Goal: Task Accomplishment & Management: Use online tool/utility

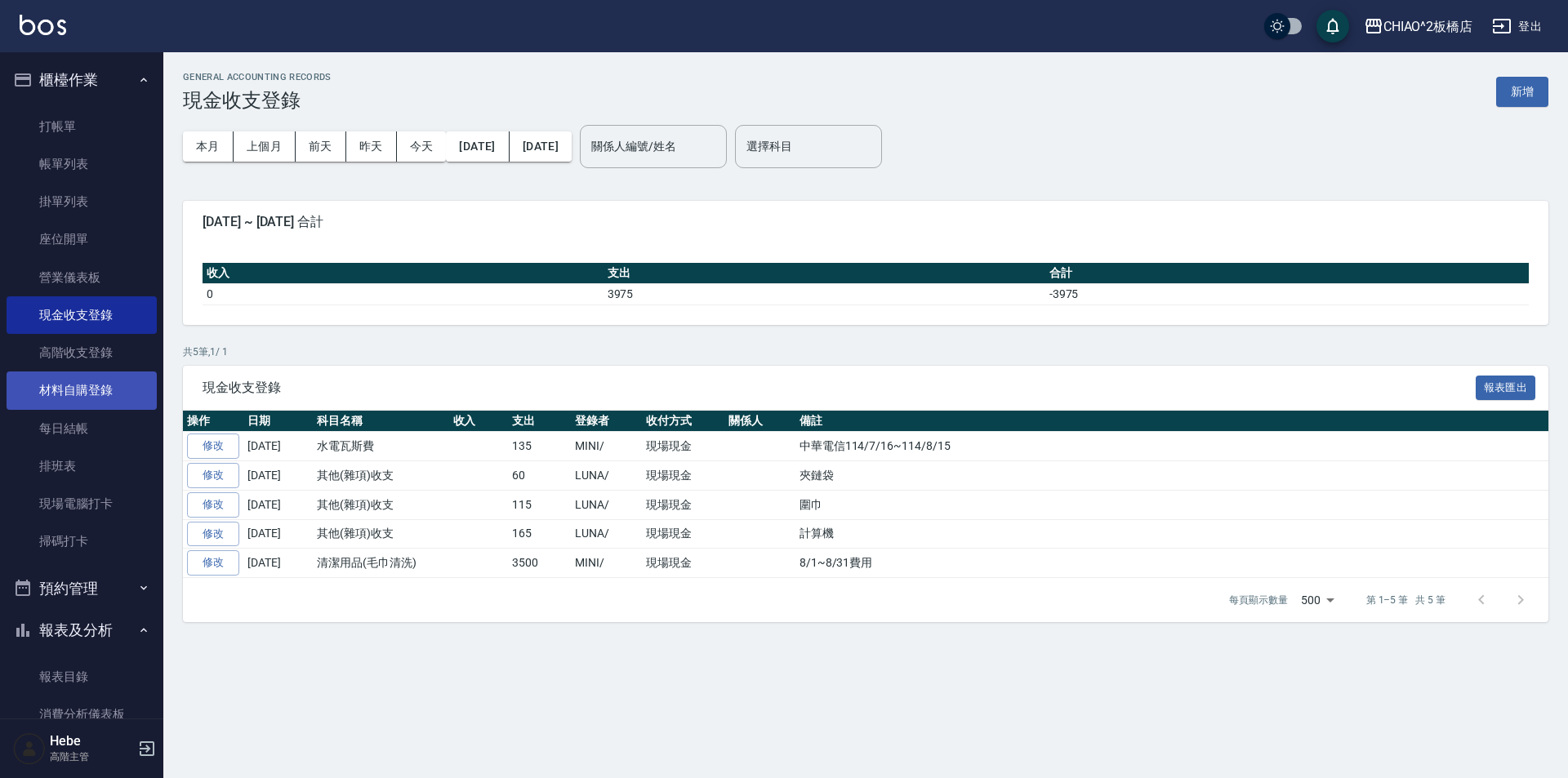
click at [77, 394] on link "材料自購登錄" at bounding box center [82, 390] width 150 height 38
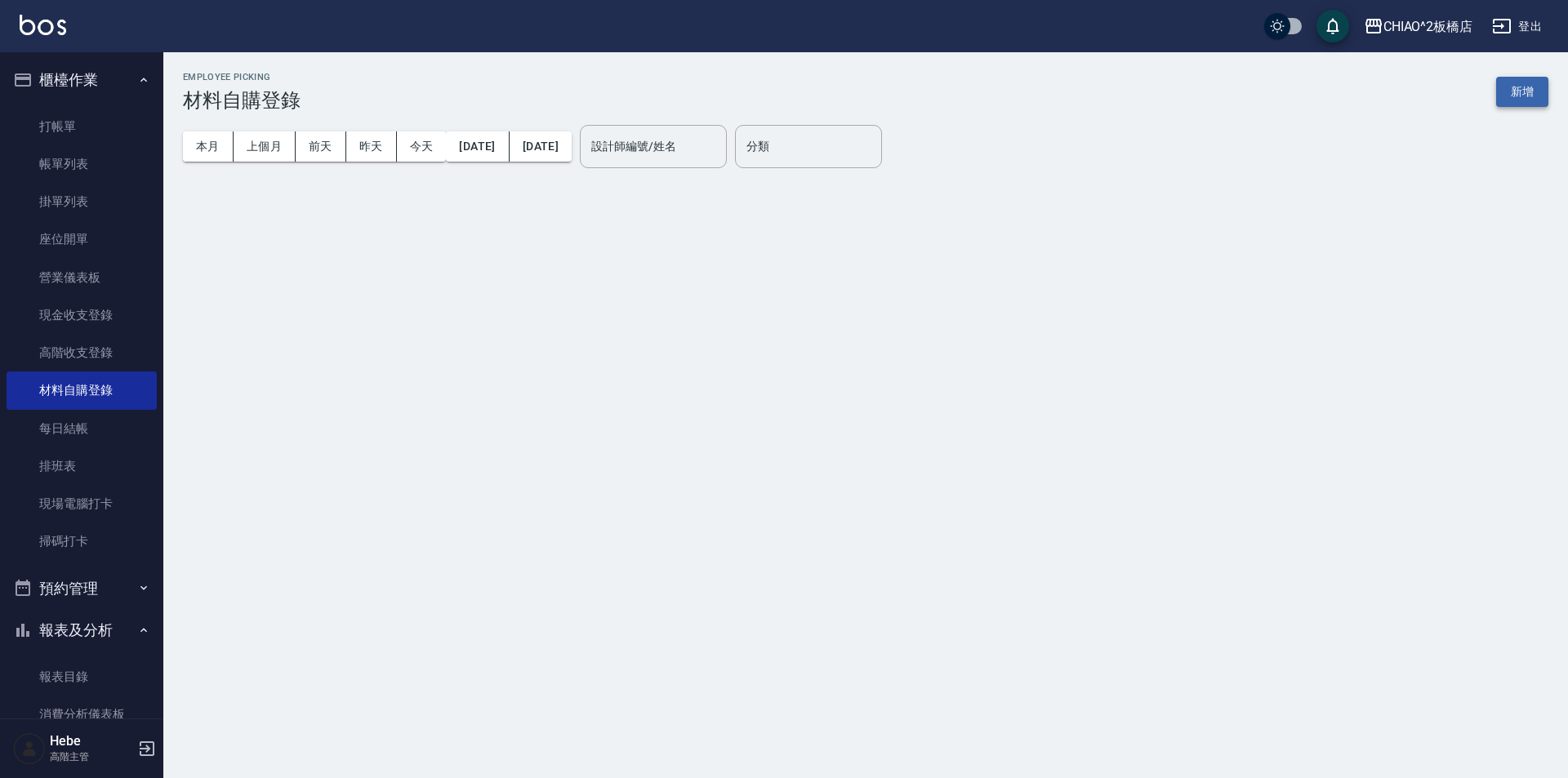
click at [1523, 85] on button "新增" at bounding box center [1522, 91] width 52 height 30
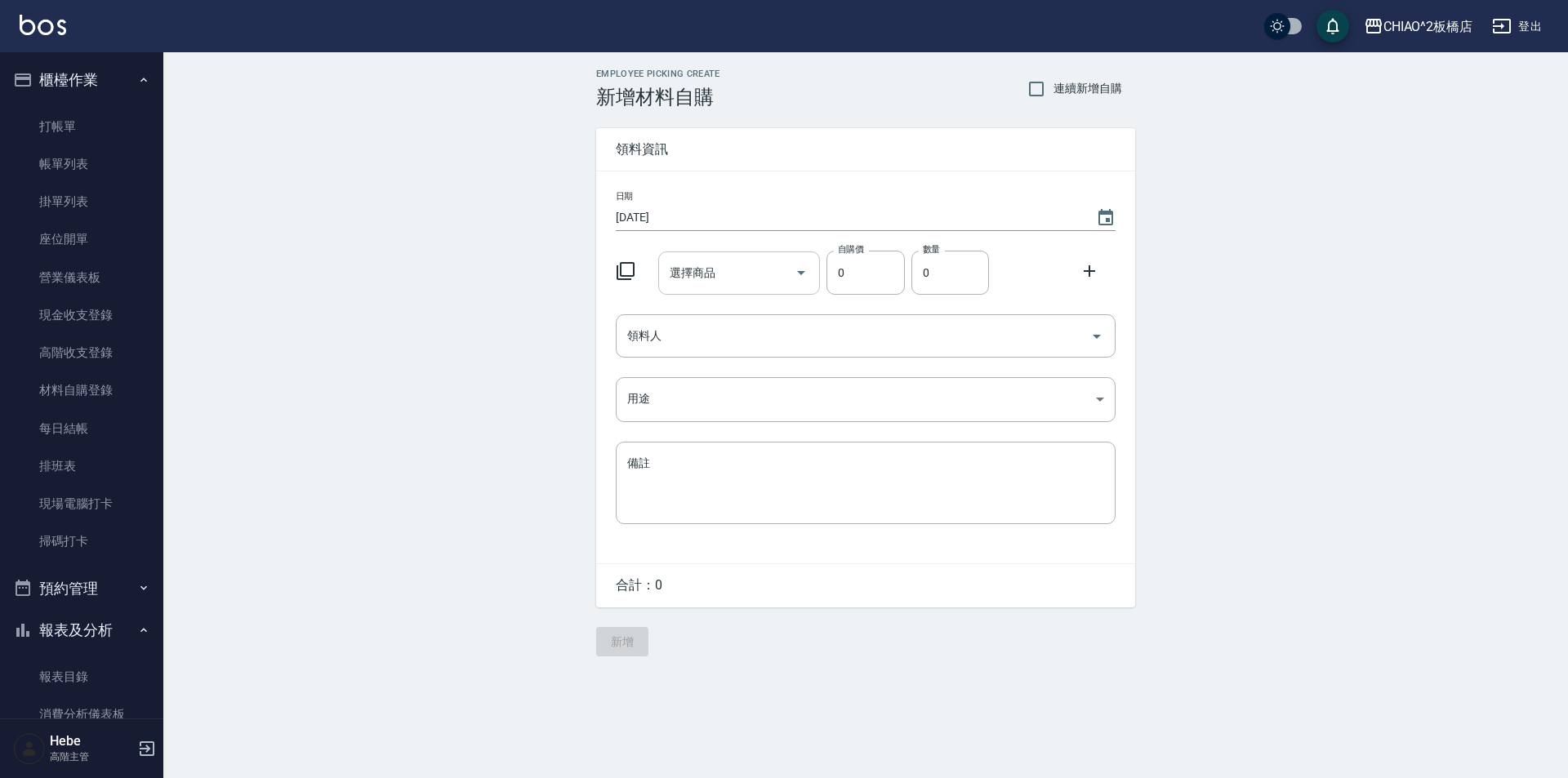
click at [729, 279] on input "選擇商品" at bounding box center [726, 273] width 123 height 28
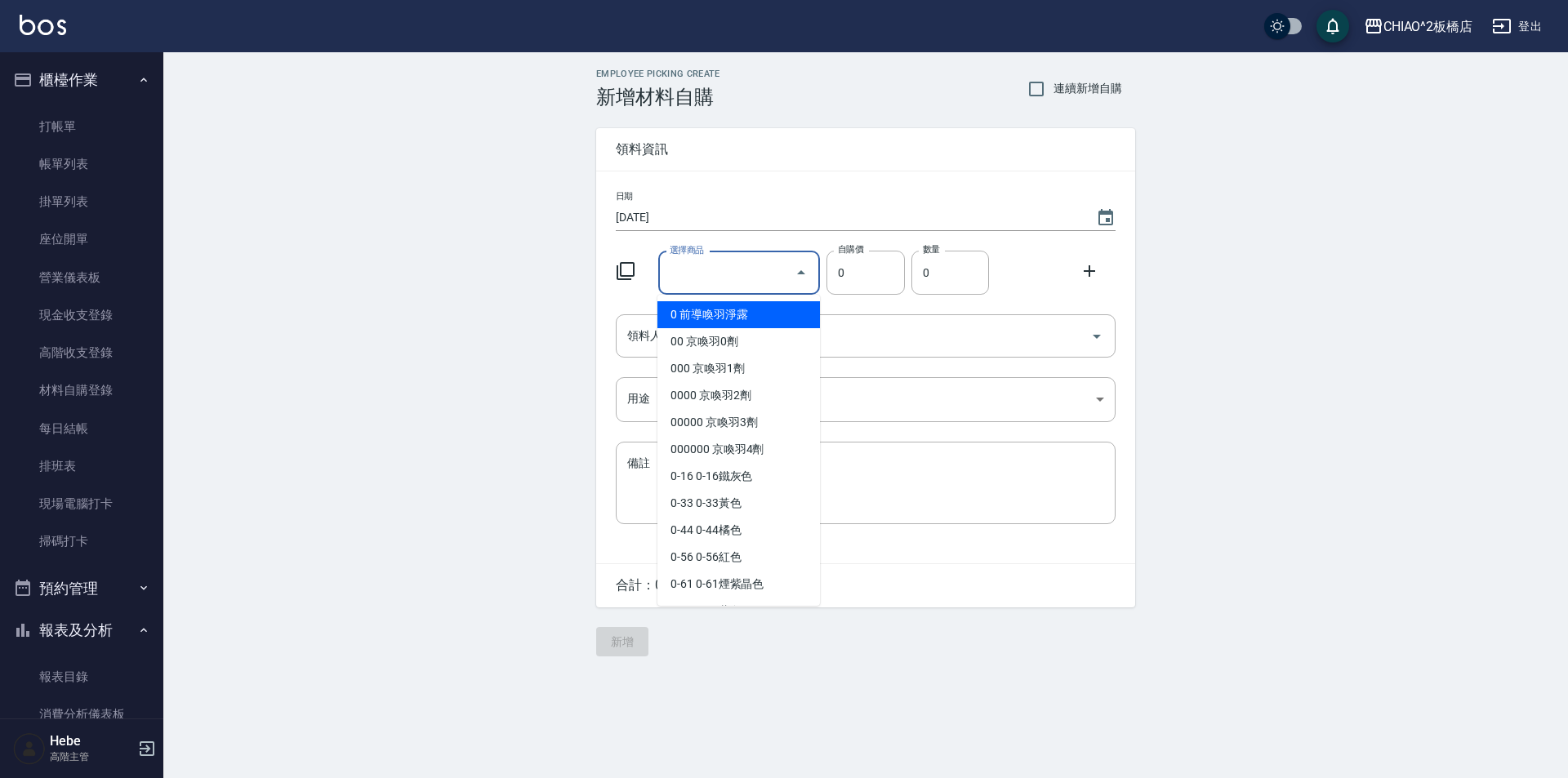
type input "."
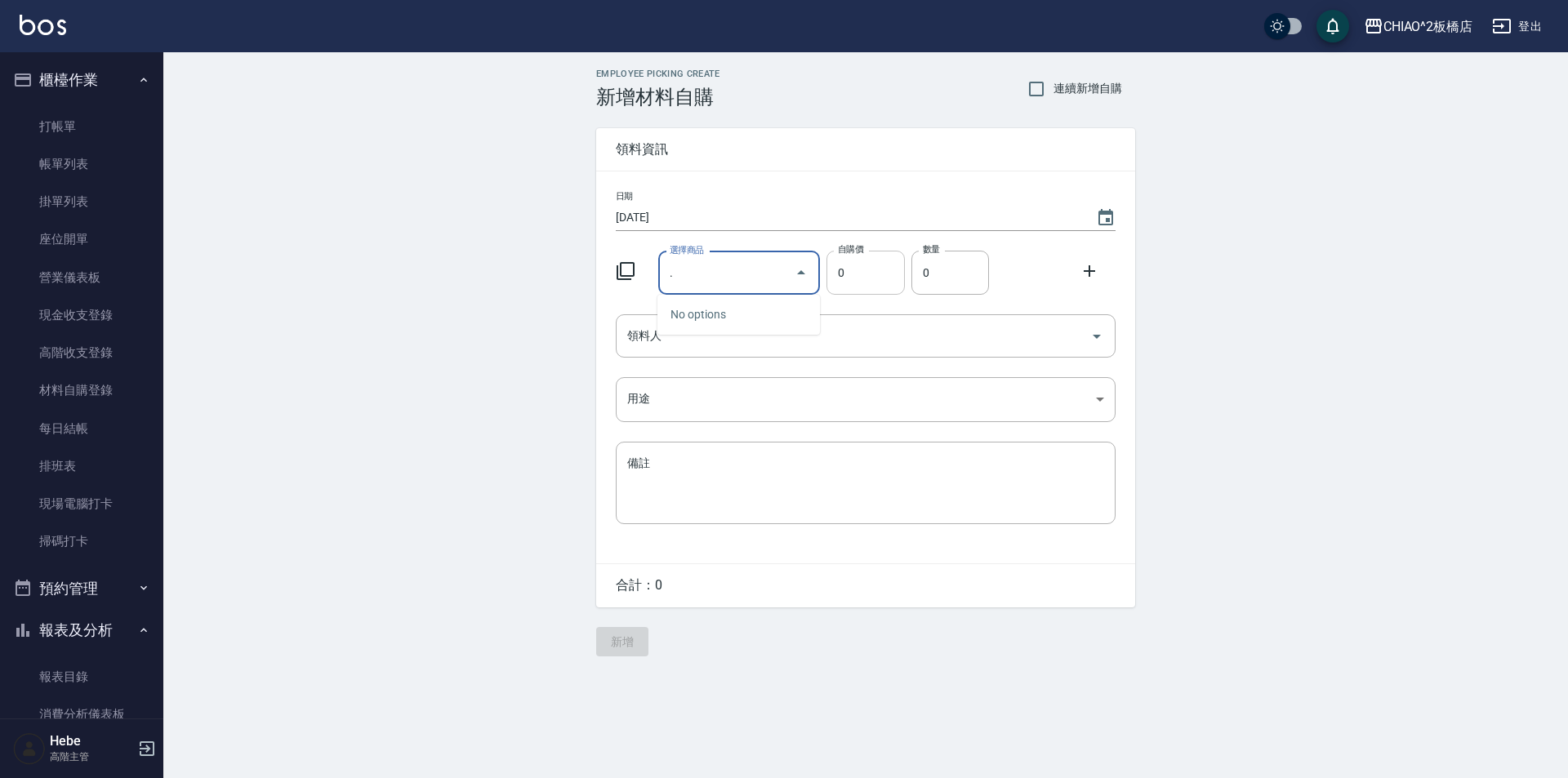
drag, startPoint x: 738, startPoint y: 275, endPoint x: 895, endPoint y: 271, distance: 157.1
click at [846, 274] on div "選擇商品 . 選擇商品 自購價 0 自購價 數量 0 數量" at bounding box center [862, 269] width 506 height 51
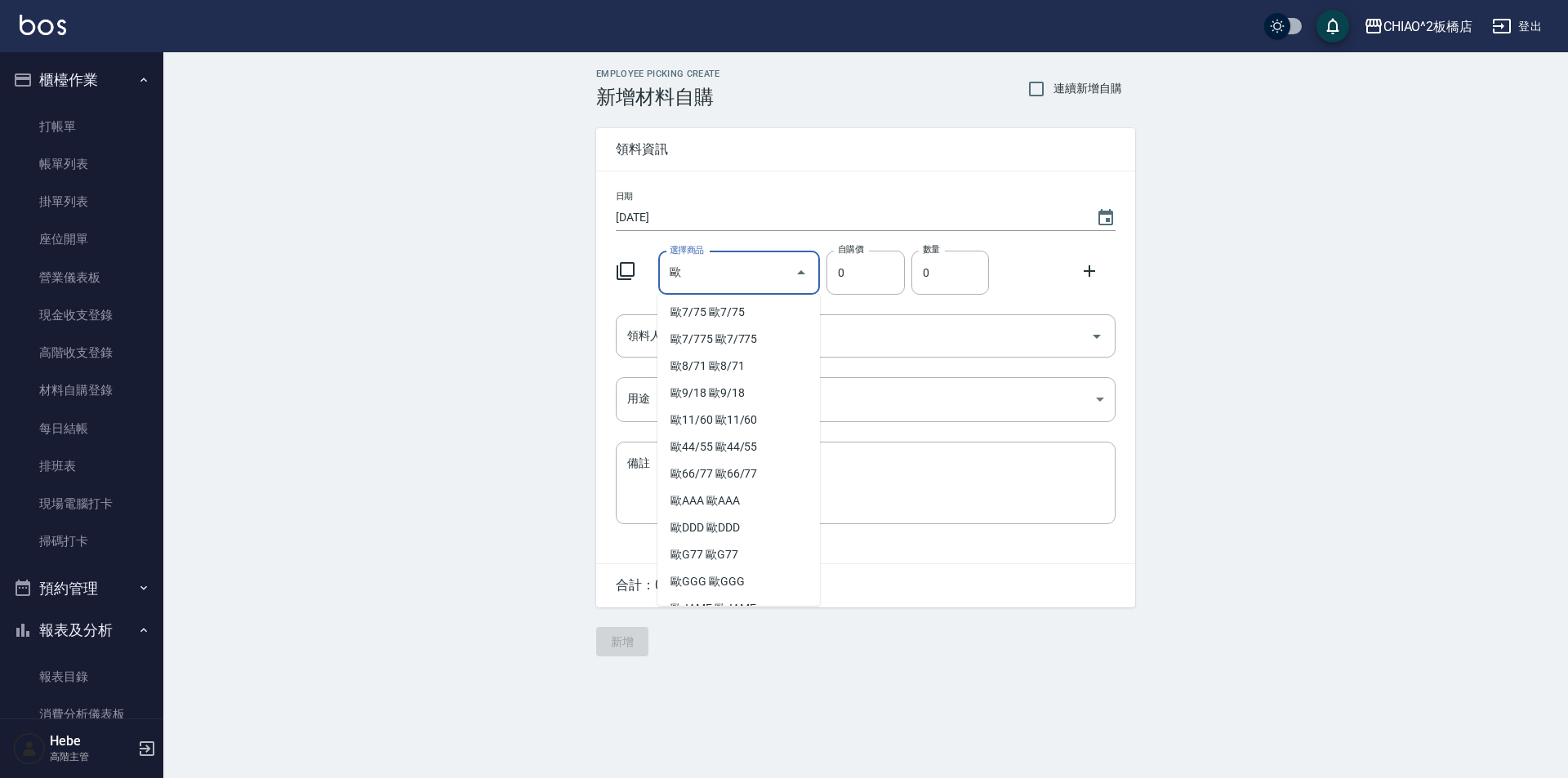
scroll to position [322, 0]
click at [728, 497] on li "歐GGG 歐GGG" at bounding box center [738, 505] width 162 height 27
type input "歐GGG"
type input "83"
type input "1"
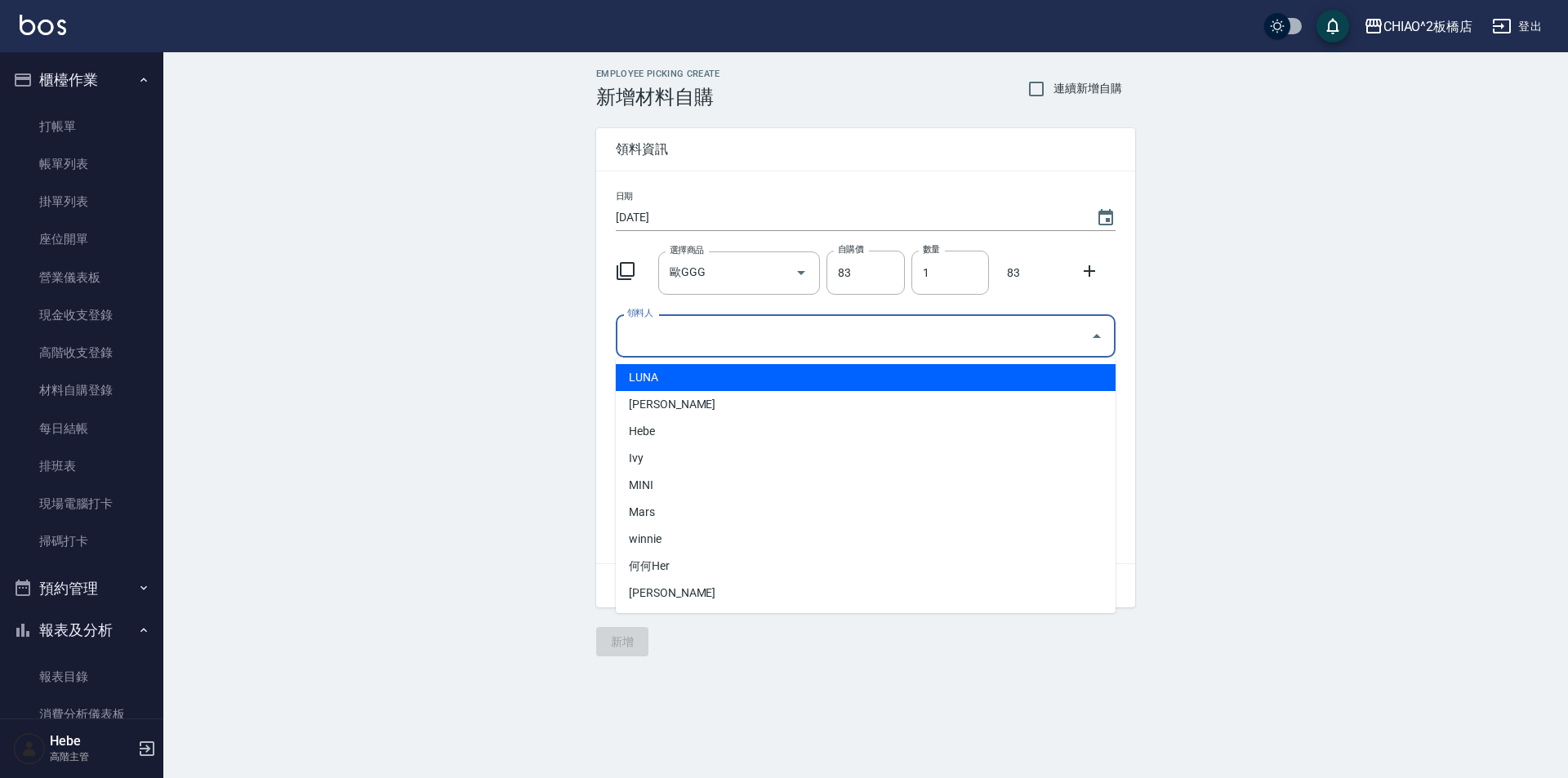
click at [696, 329] on input "領料人" at bounding box center [854, 335] width 461 height 28
click at [676, 384] on li "LUNA" at bounding box center [865, 377] width 499 height 27
type input "LUNA"
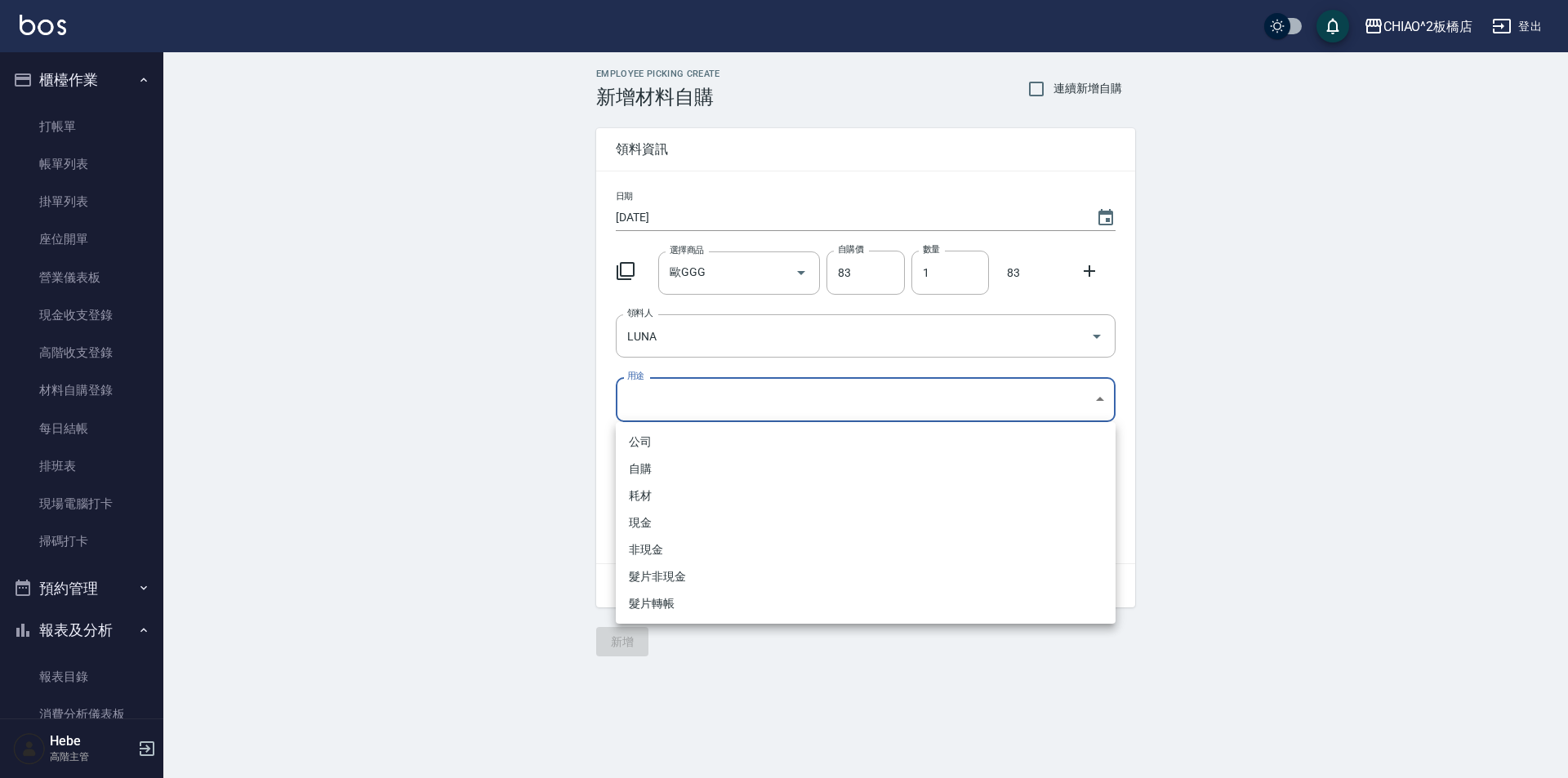
click at [676, 396] on body "CHIAO^2板橋店 登出 櫃檯作業 打帳單 帳單列表 掛單列表 座位開單 營業儀表板 現金收支登錄 高階收支登錄 材料自購登錄 每日結帳 排班表 現場電腦打…" at bounding box center [784, 389] width 1568 height 778
click at [665, 469] on li "自購" at bounding box center [865, 469] width 499 height 27
type input "自購"
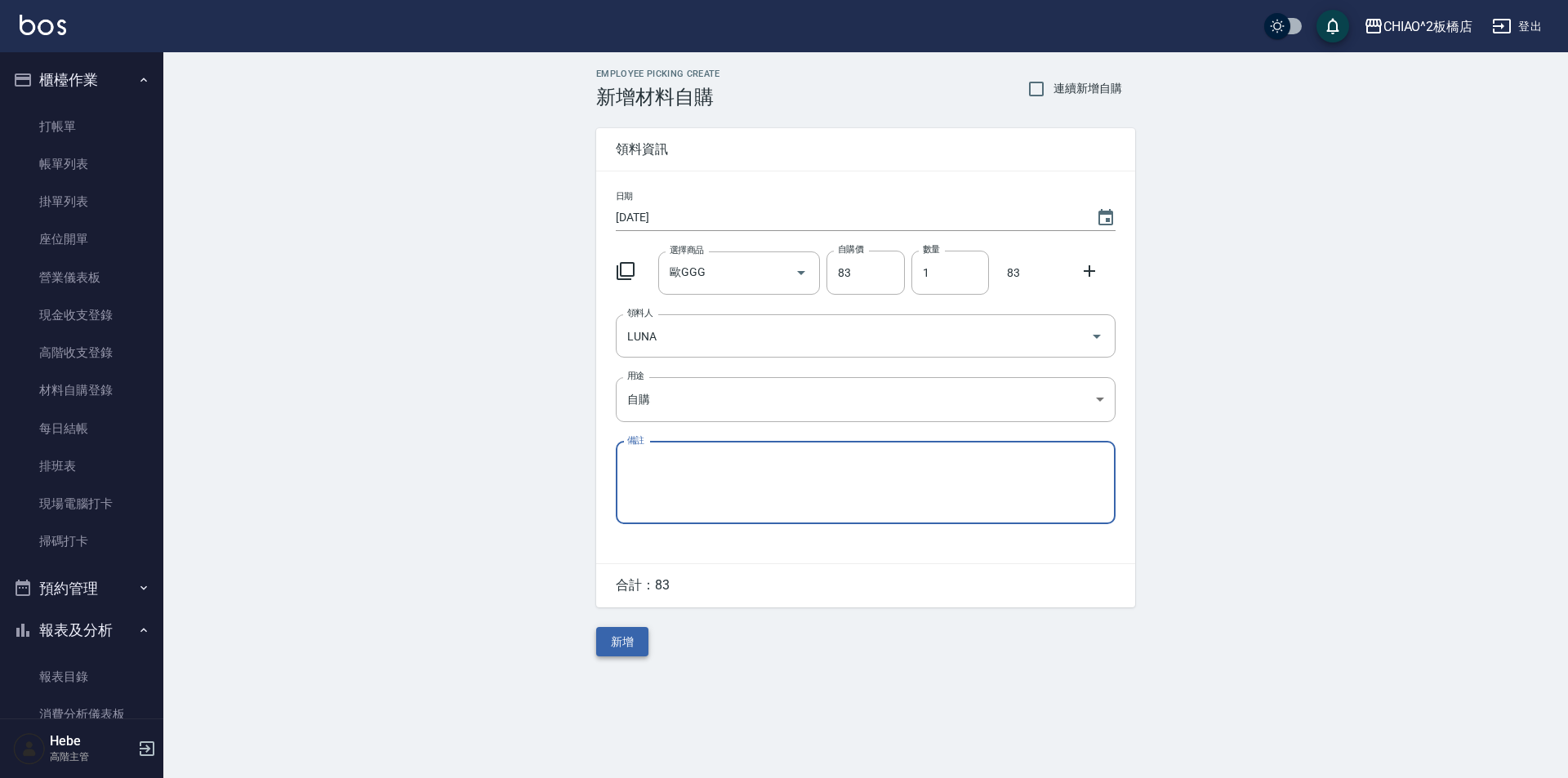
click at [622, 637] on button "新增" at bounding box center [622, 642] width 52 height 30
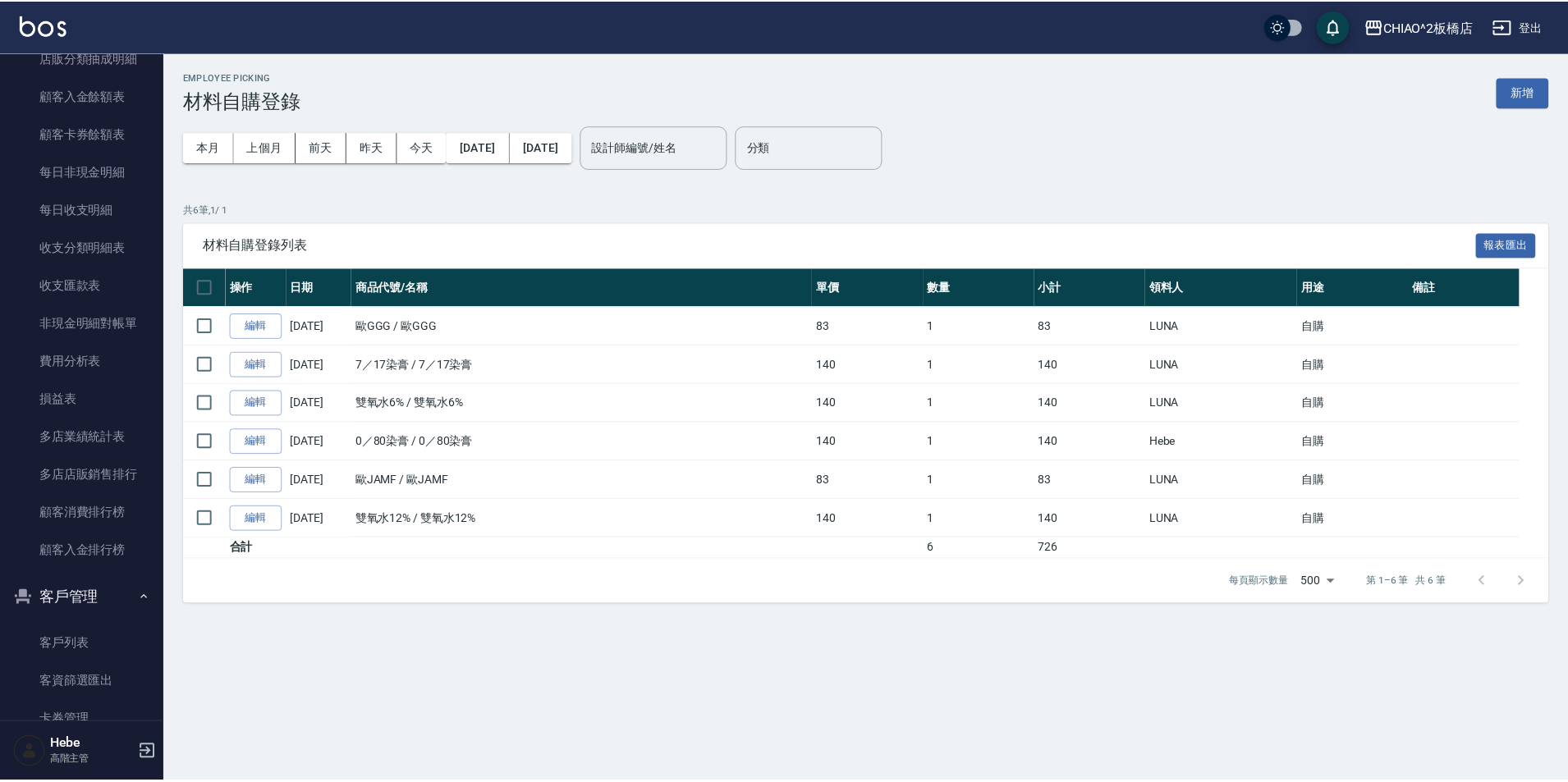
scroll to position [1970, 0]
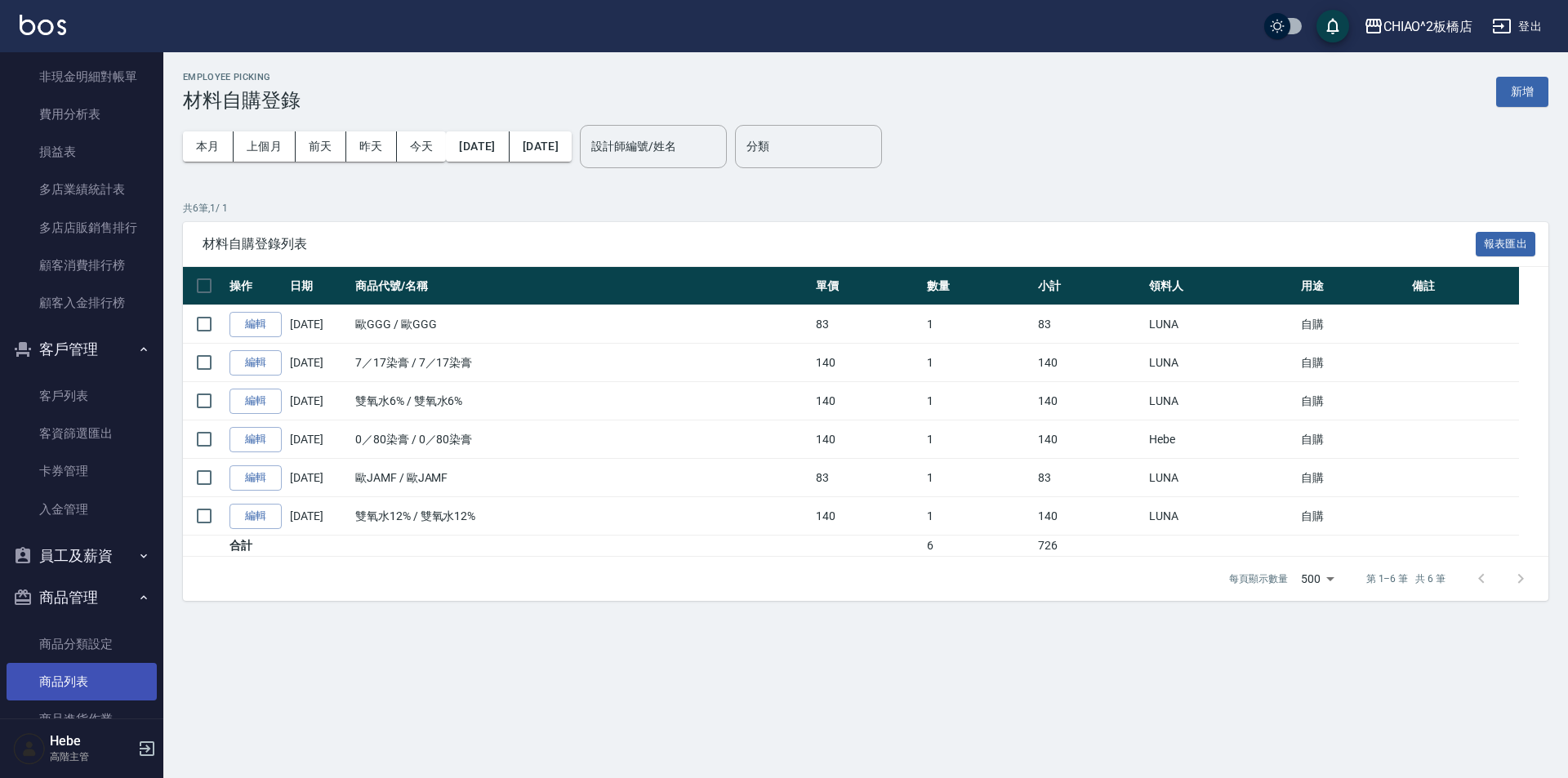
click at [88, 672] on link "商品列表" at bounding box center [82, 682] width 150 height 38
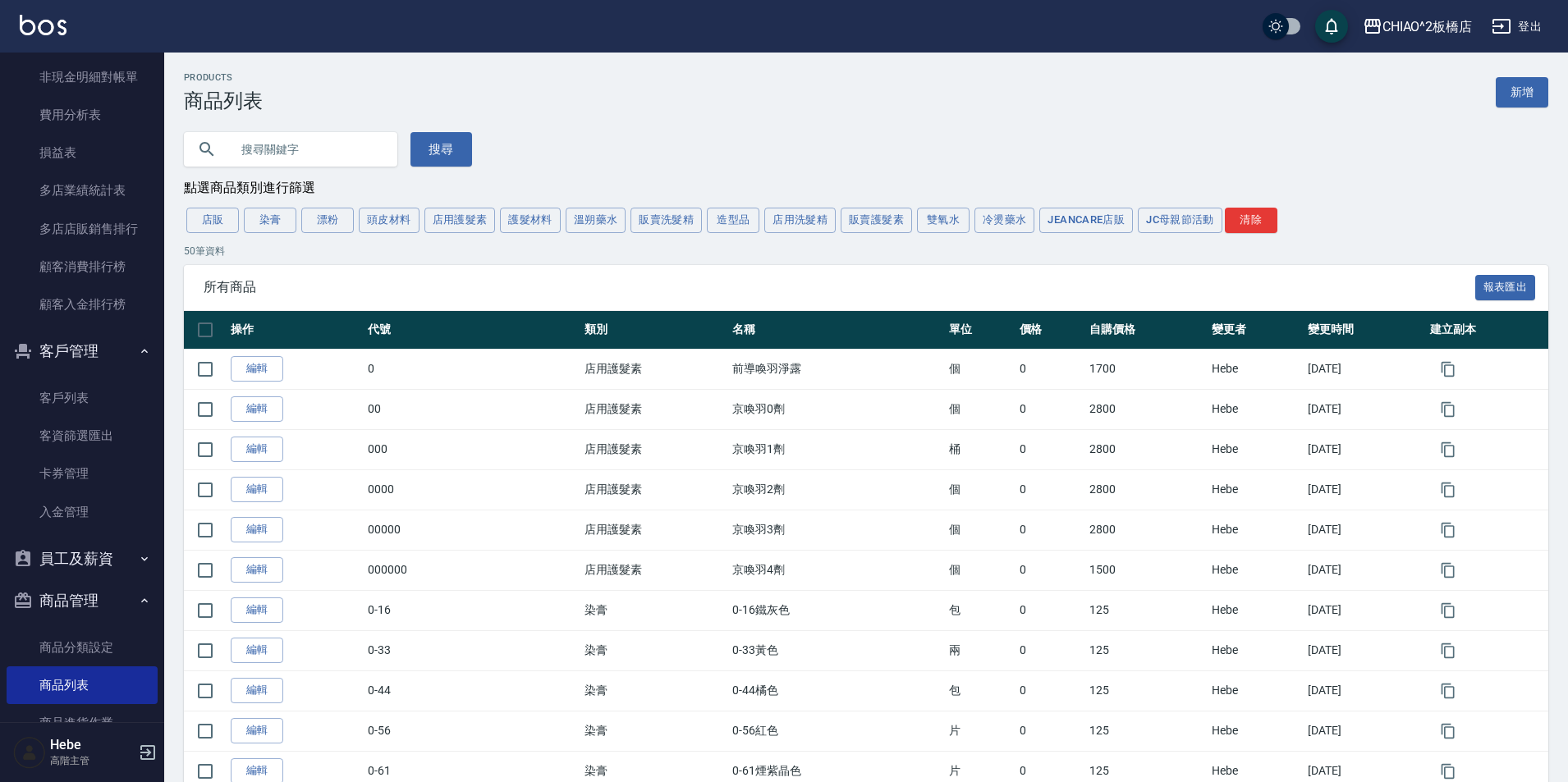
scroll to position [2178, 0]
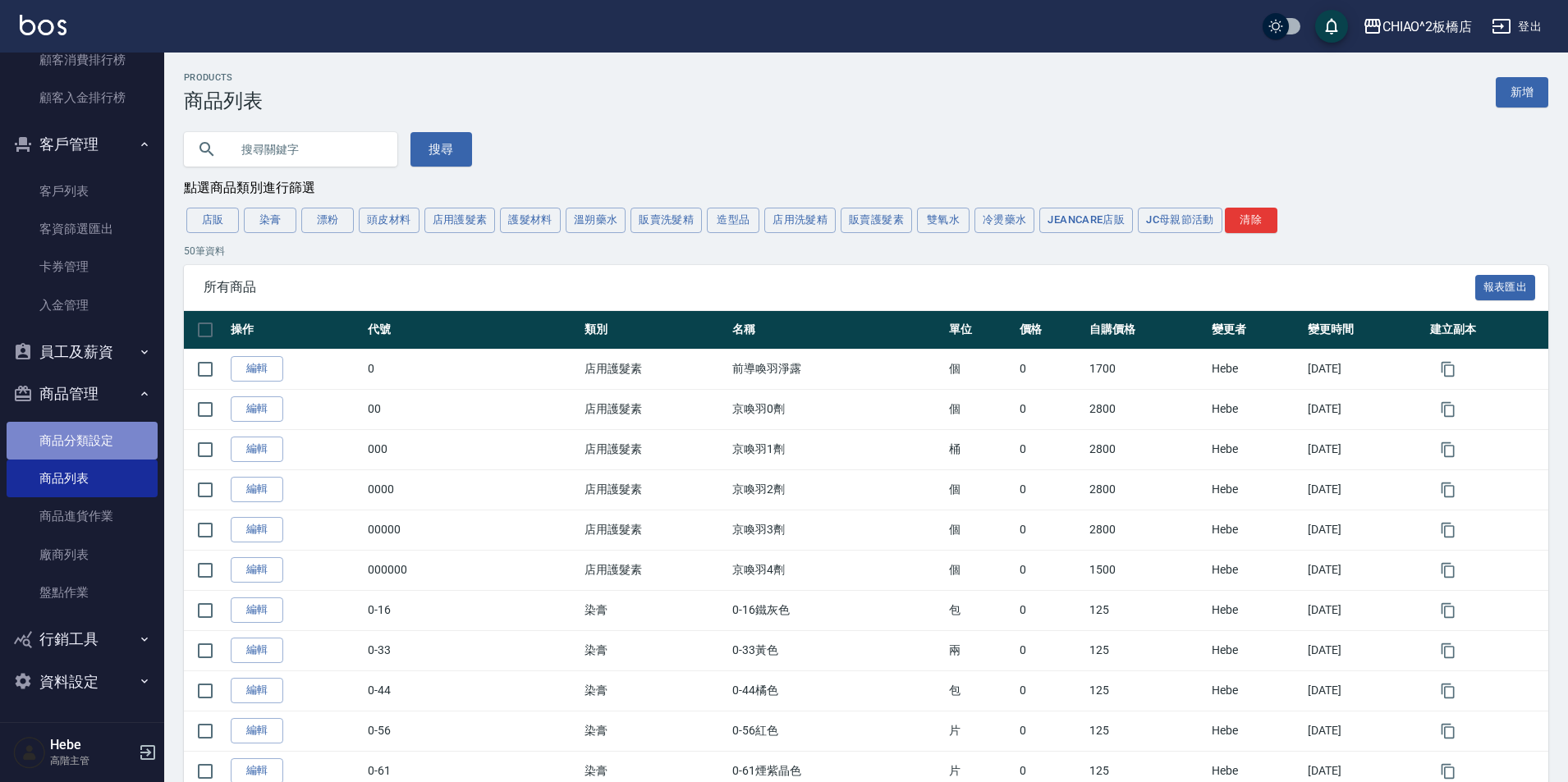
click at [107, 439] on link "商品分類設定" at bounding box center [82, 441] width 151 height 38
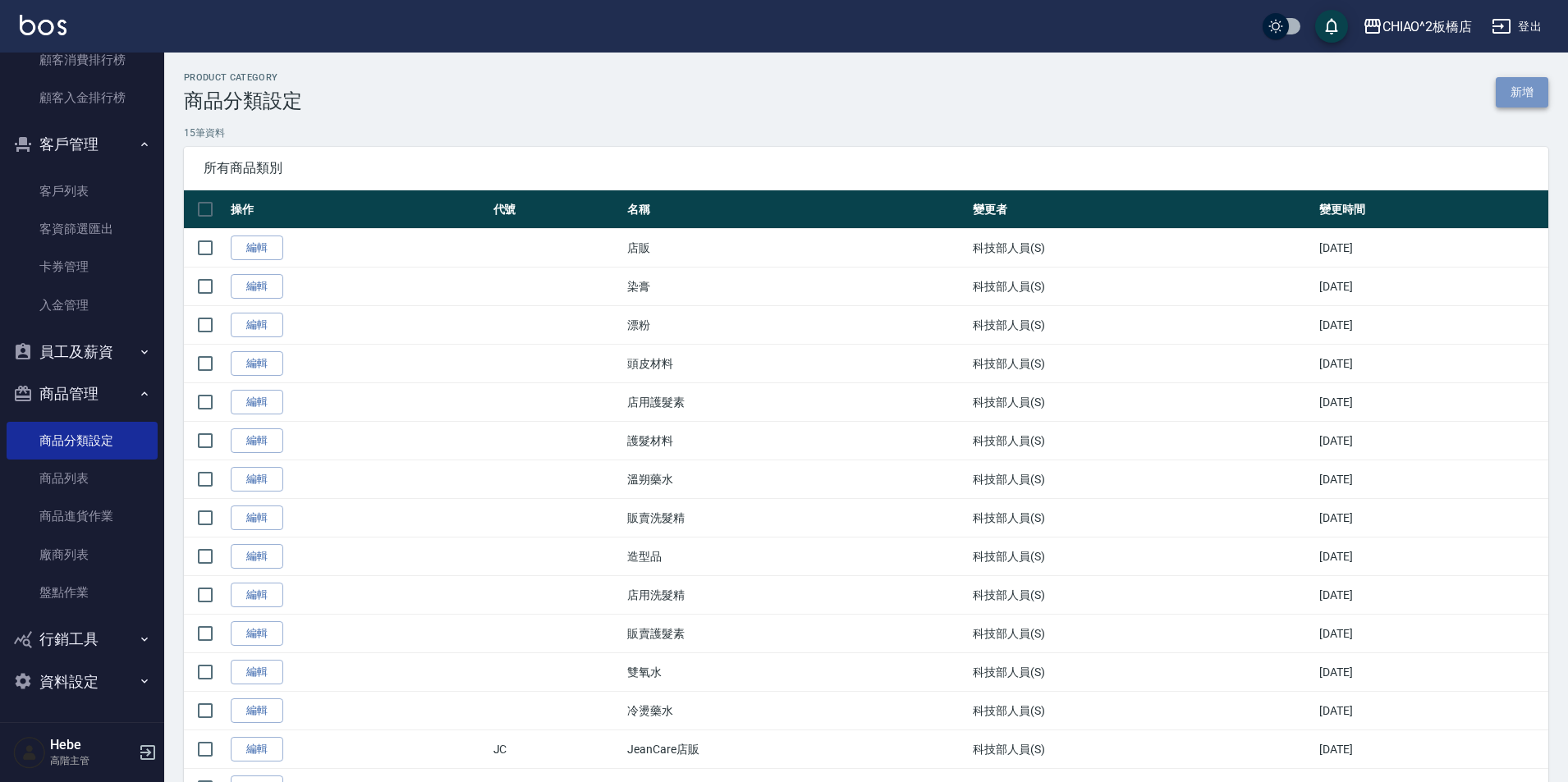
click at [1526, 80] on link "新增" at bounding box center [1521, 92] width 53 height 30
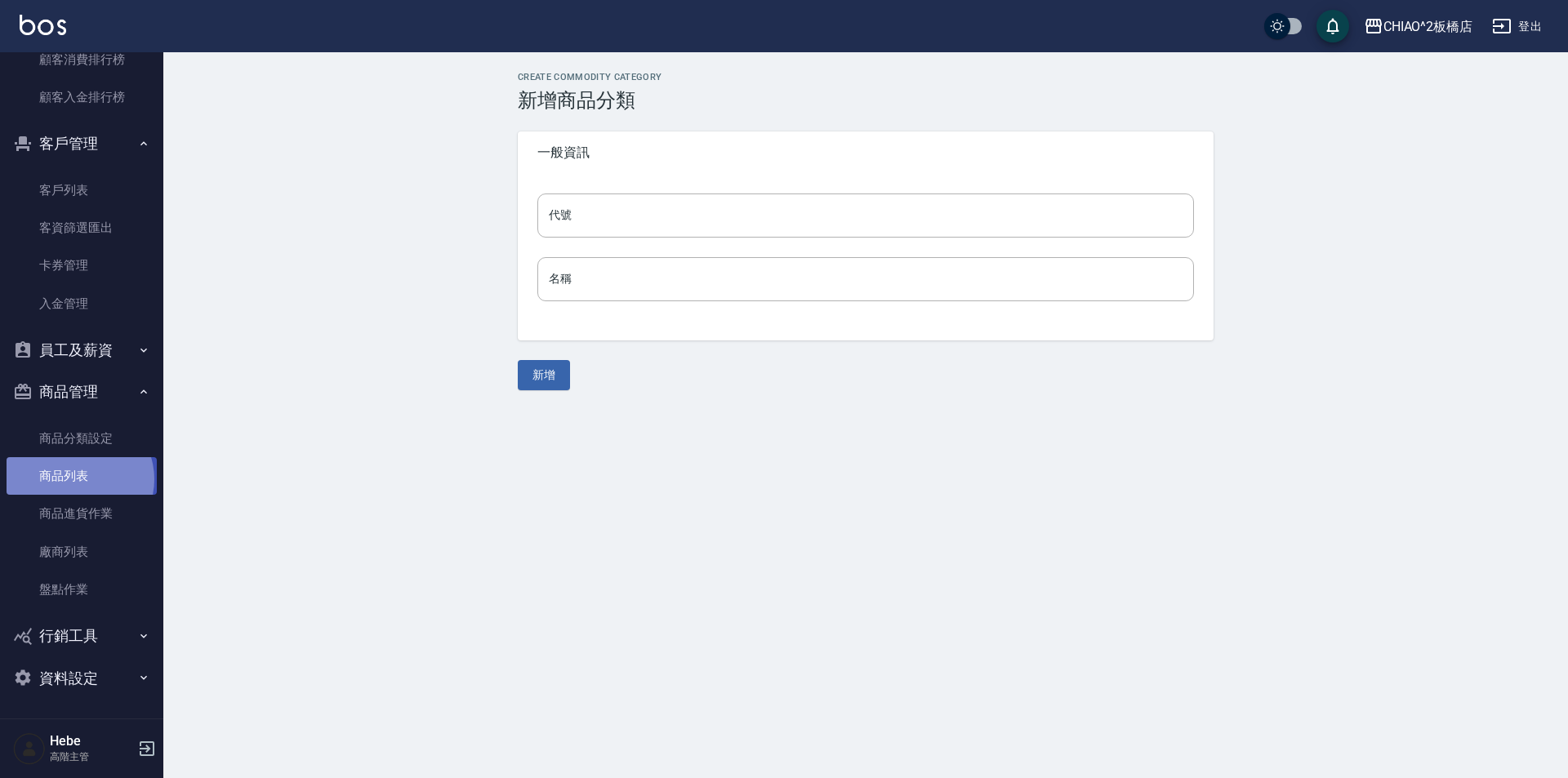
click at [78, 480] on link "商品列表" at bounding box center [82, 476] width 150 height 38
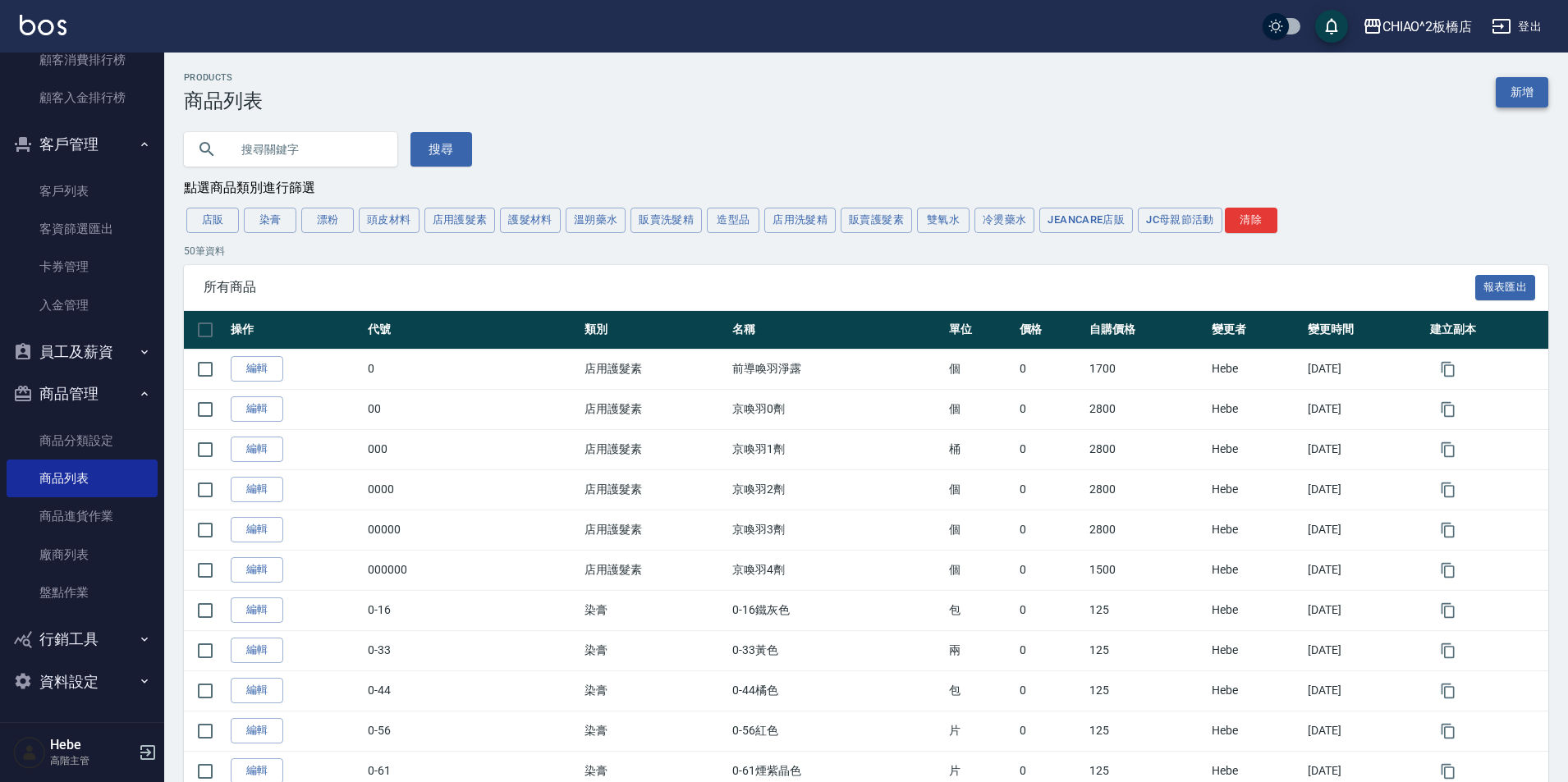
click at [1522, 88] on link "新增" at bounding box center [1521, 92] width 53 height 30
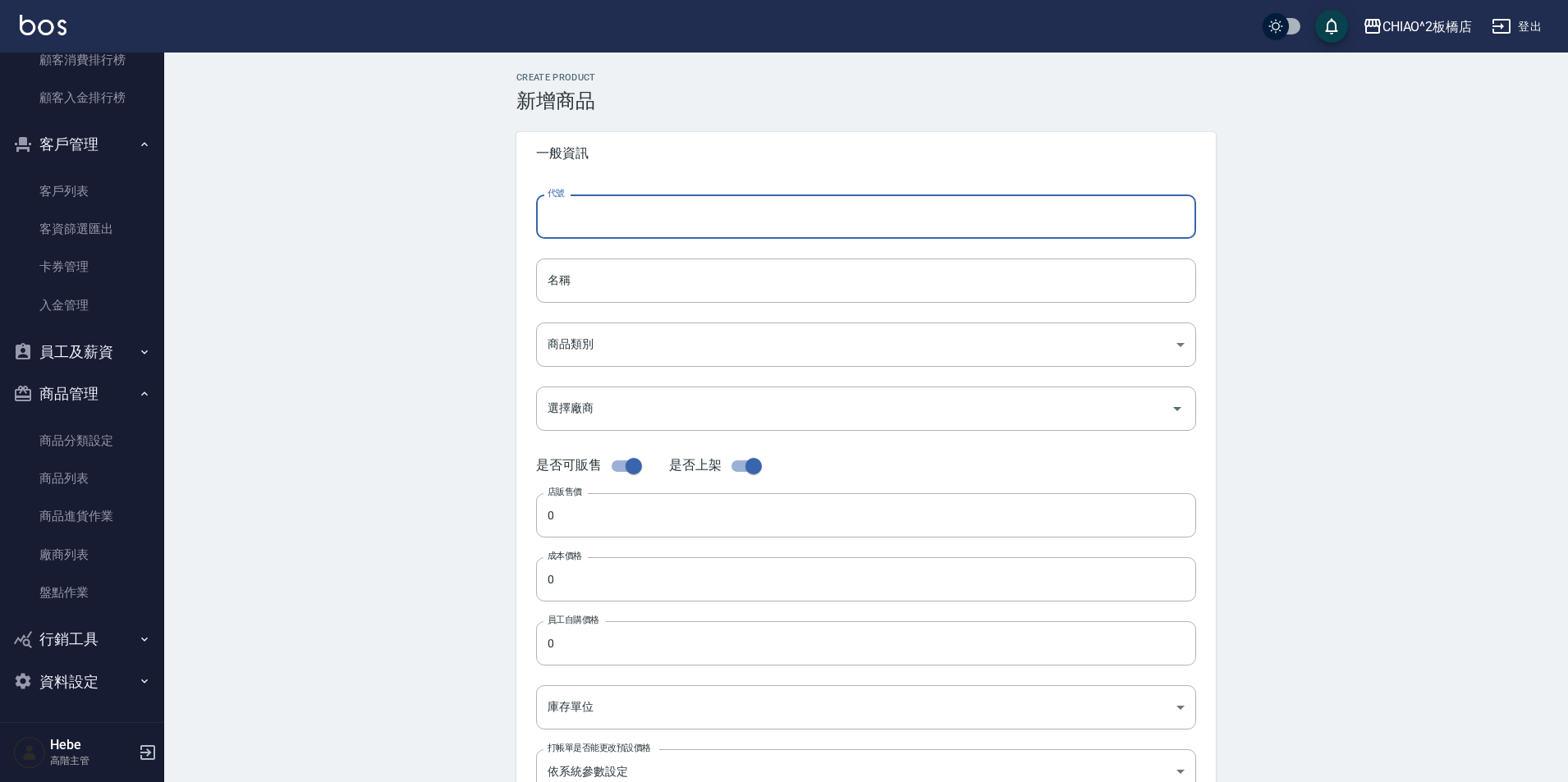
click at [954, 216] on input "代號" at bounding box center [866, 216] width 660 height 44
drag, startPoint x: 753, startPoint y: 221, endPoint x: 522, endPoint y: 219, distance: 231.0
click at [522, 219] on div "代號 女神洗，護，油 三入組 代號 名稱 名稱 商品類別 ​ 商品類別 選擇廠商 選擇廠商 是否可販售 是否上架 店販售價 0 店販售價 成本價格 0 成…" at bounding box center [866, 504] width 699 height 658
type input "女神洗，護，油 三入組"
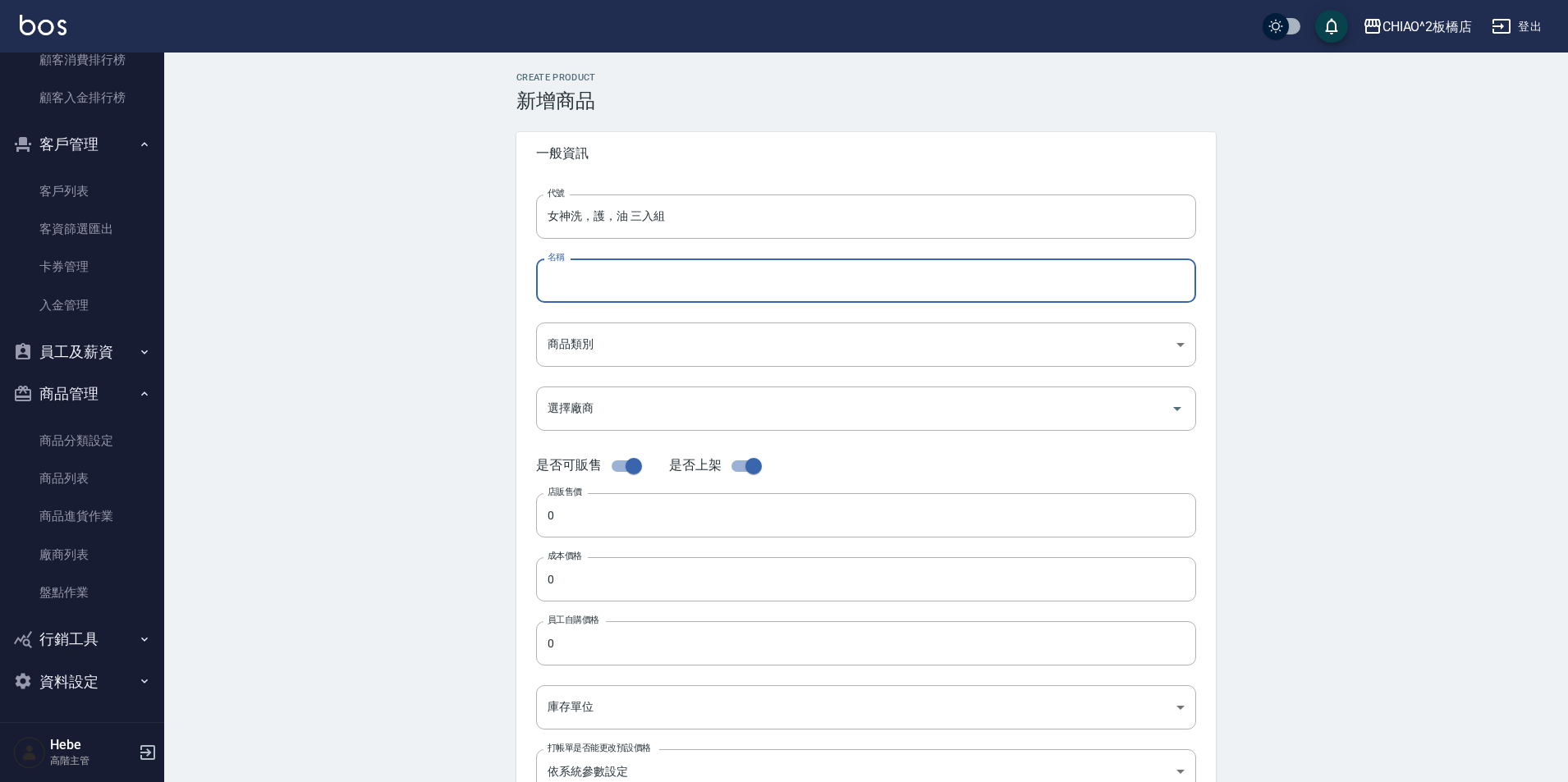
paste input "女神洗，護，油 三入組"
type input "女神洗，護，油 三入組"
click at [629, 339] on body "CHIAO^2板橋店 登出 櫃檯作業 打帳單 帳單列表 掛單列表 座位開單 營業儀表板 現金收支登錄 高階收支登錄 材料自購登錄 每日結帳 排班表 現場電腦打…" at bounding box center [784, 566] width 1568 height 1133
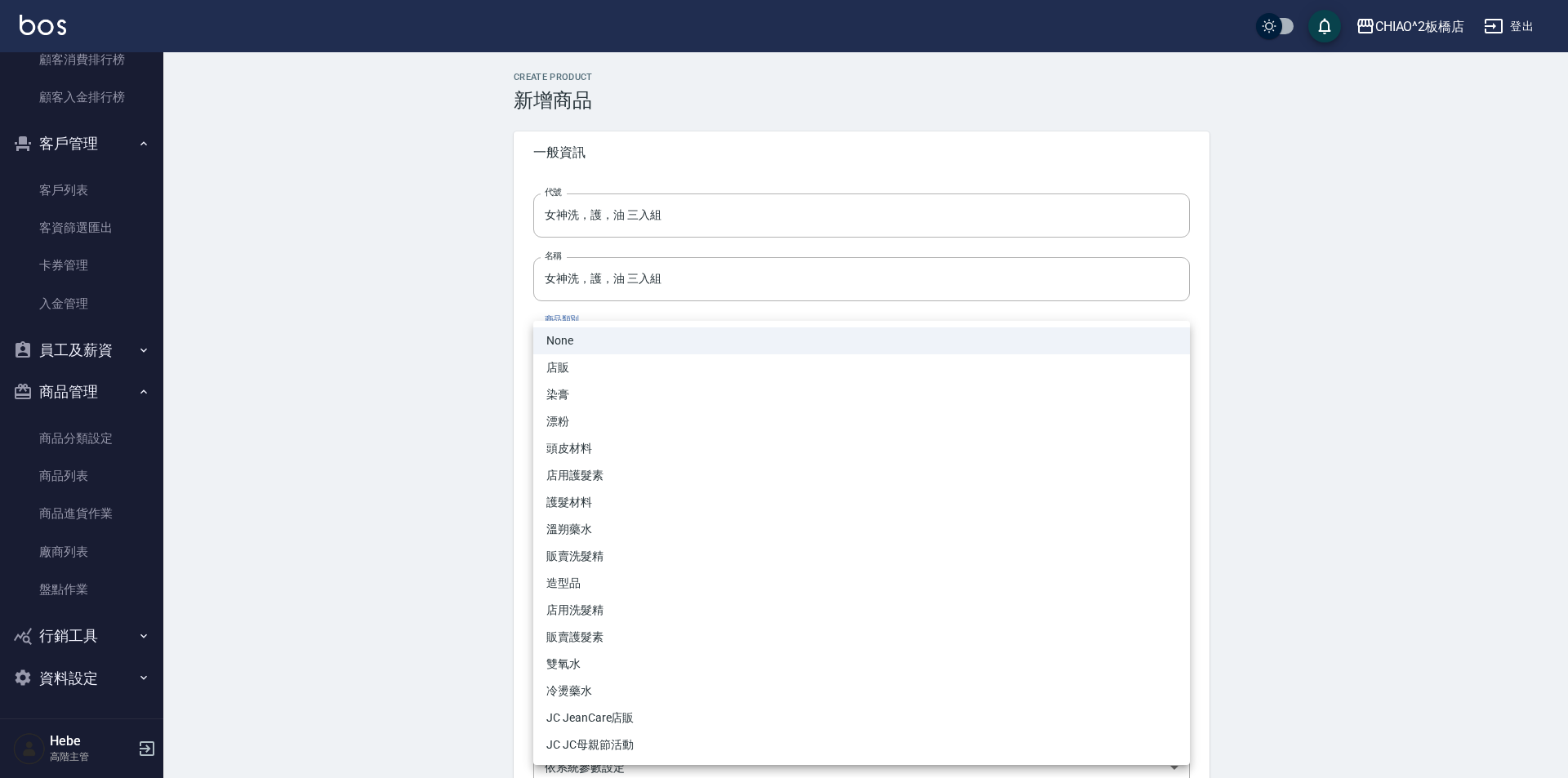
click at [628, 370] on li "店販" at bounding box center [861, 367] width 657 height 27
type input "5b39bb64-7bac-473f-88a2-89fbae8d09c1"
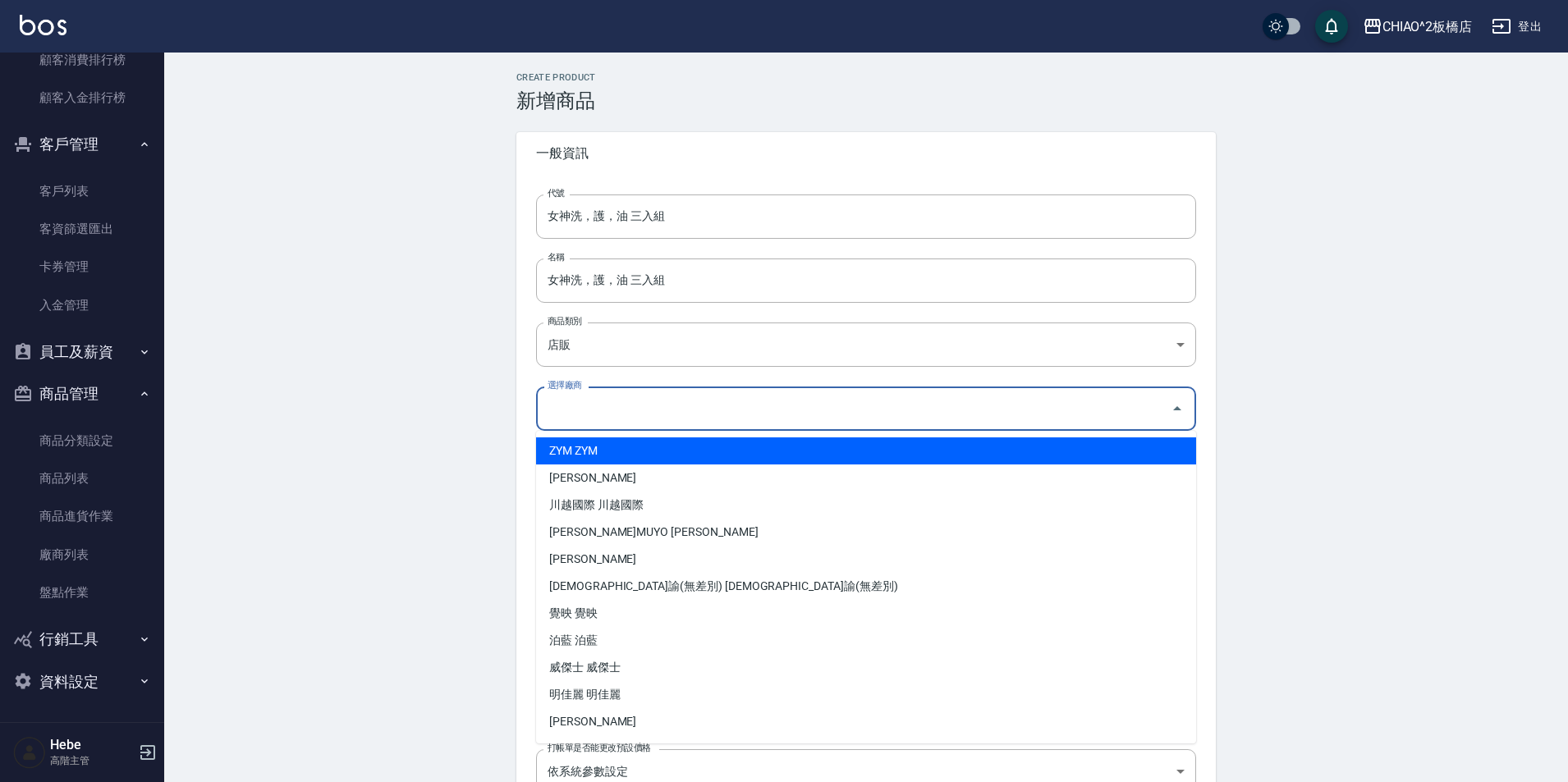
click at [655, 403] on input "選擇廠商" at bounding box center [854, 408] width 620 height 29
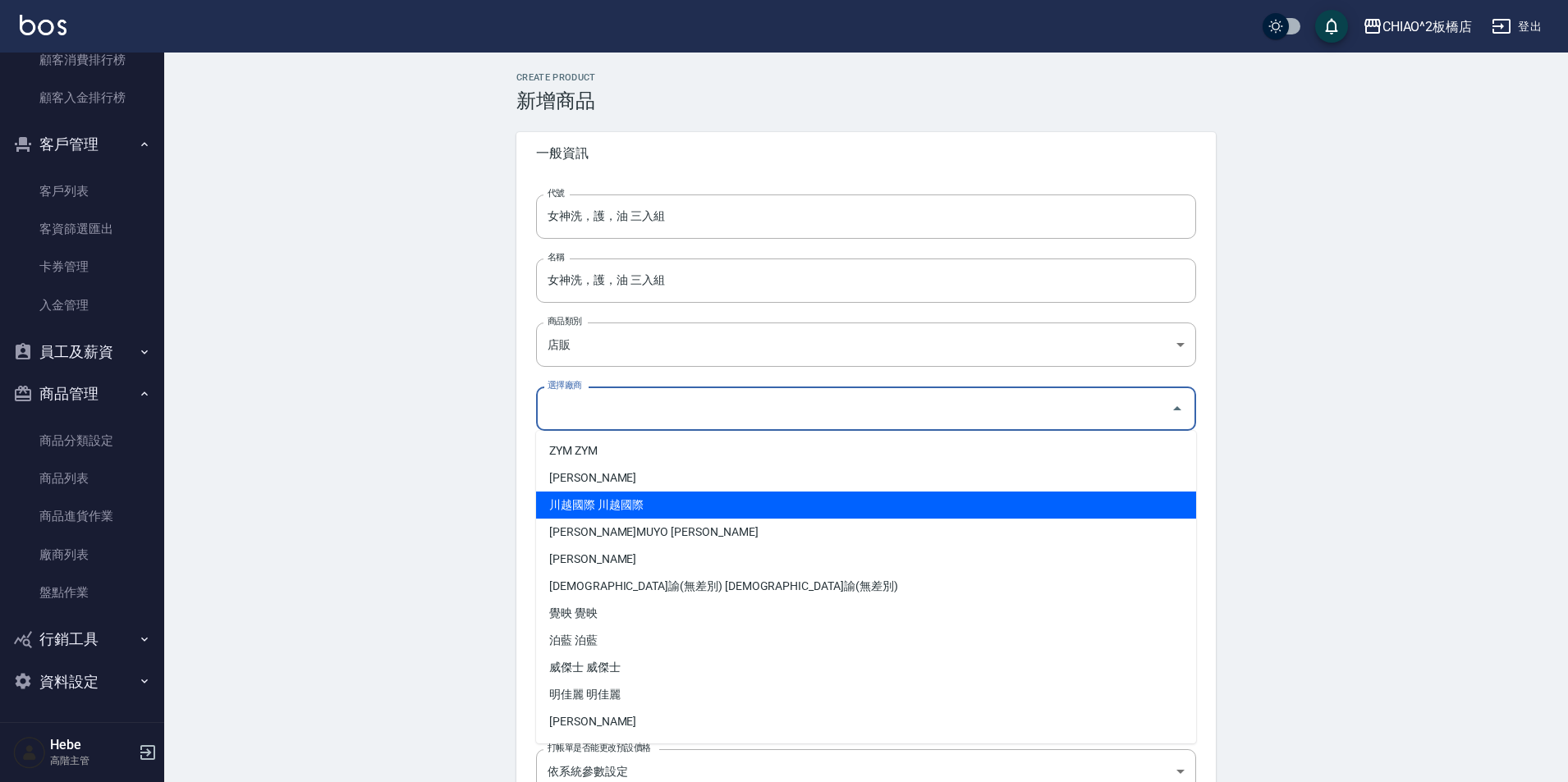
click at [648, 502] on li "川越國際 川越國際" at bounding box center [866, 505] width 660 height 27
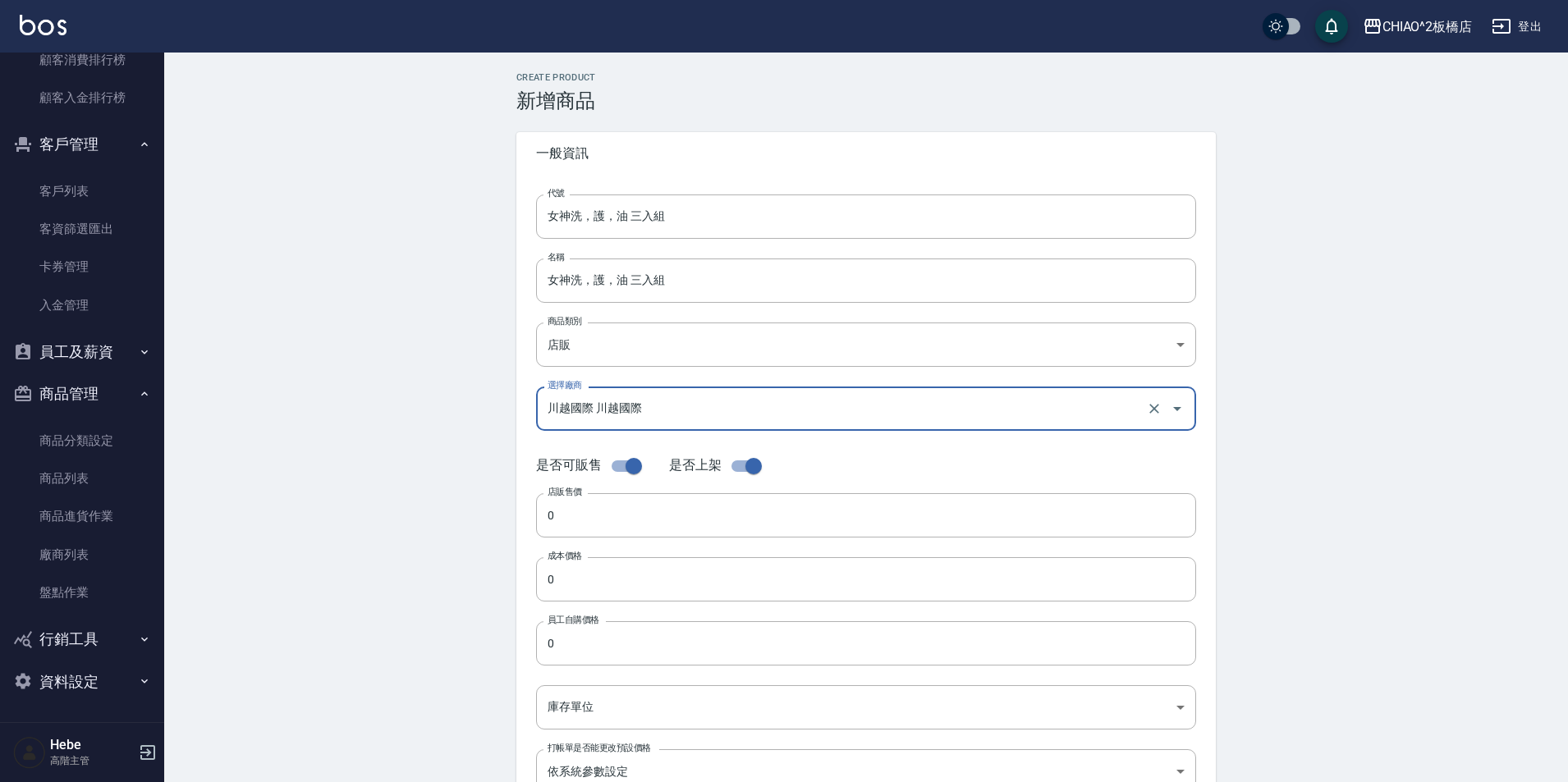
type input "川越國際 川越國際"
click at [623, 515] on input "0" at bounding box center [866, 515] width 660 height 44
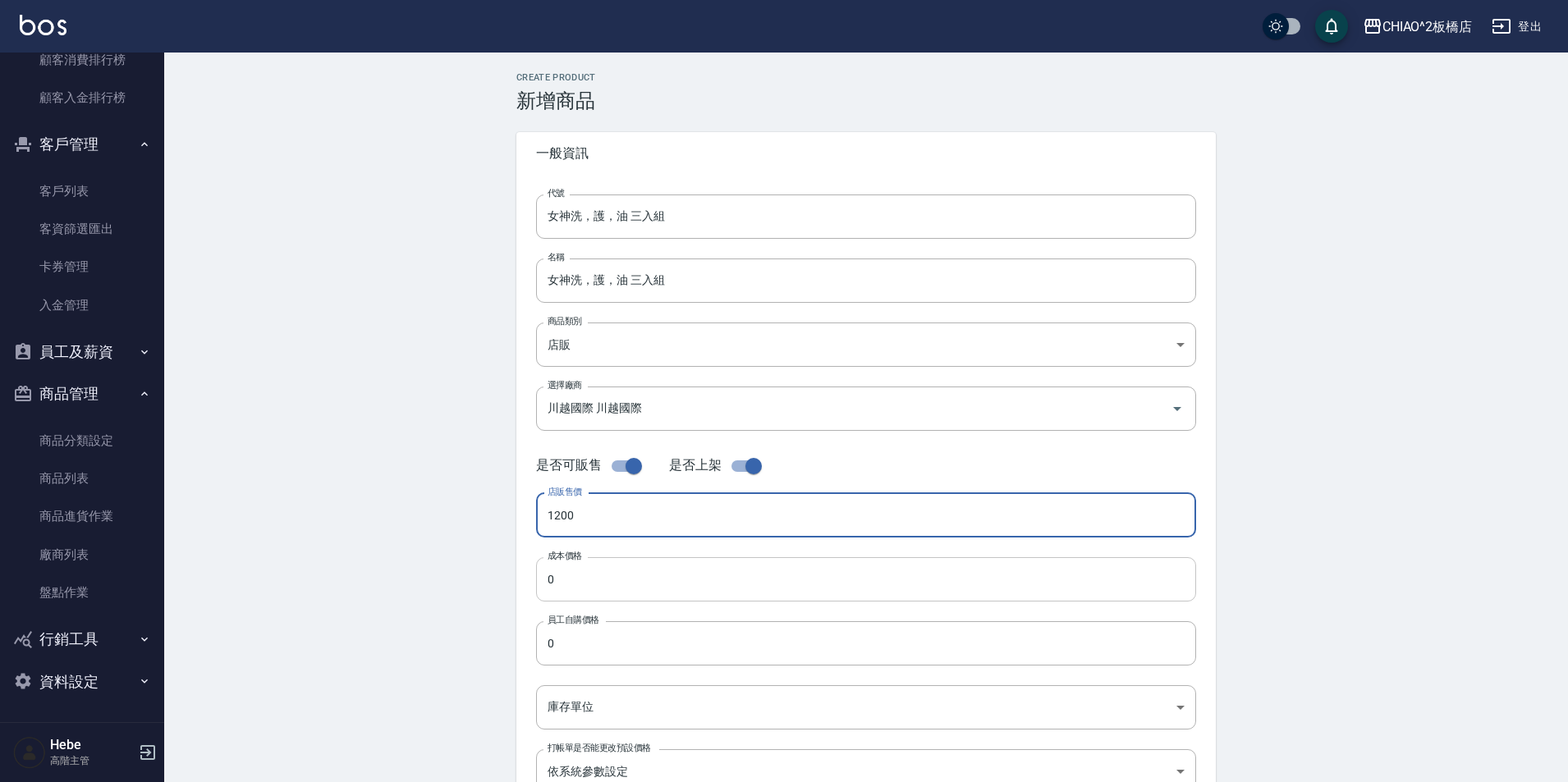
type input "1200"
click at [635, 593] on input "0" at bounding box center [866, 579] width 660 height 44
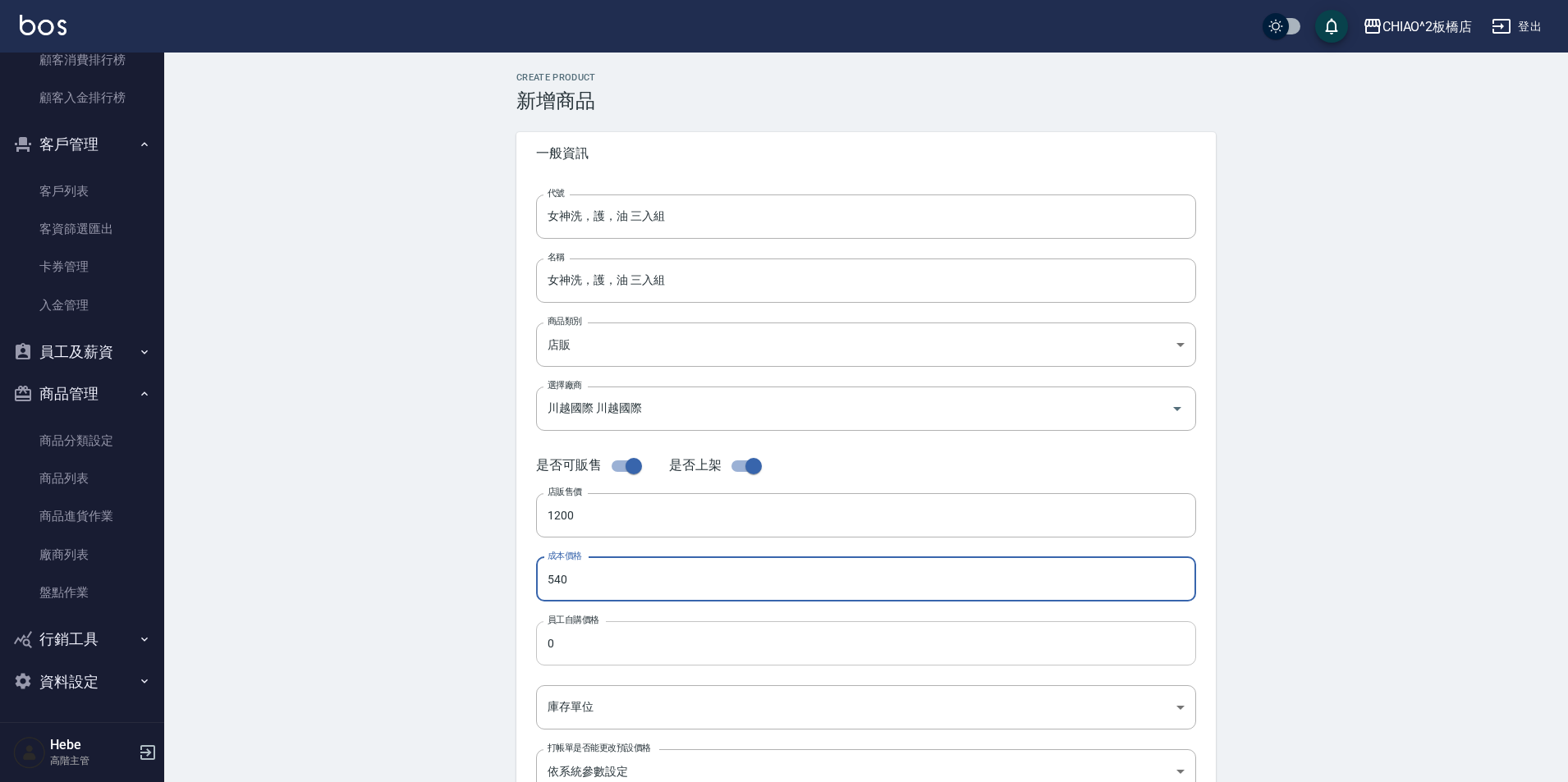
type input "540"
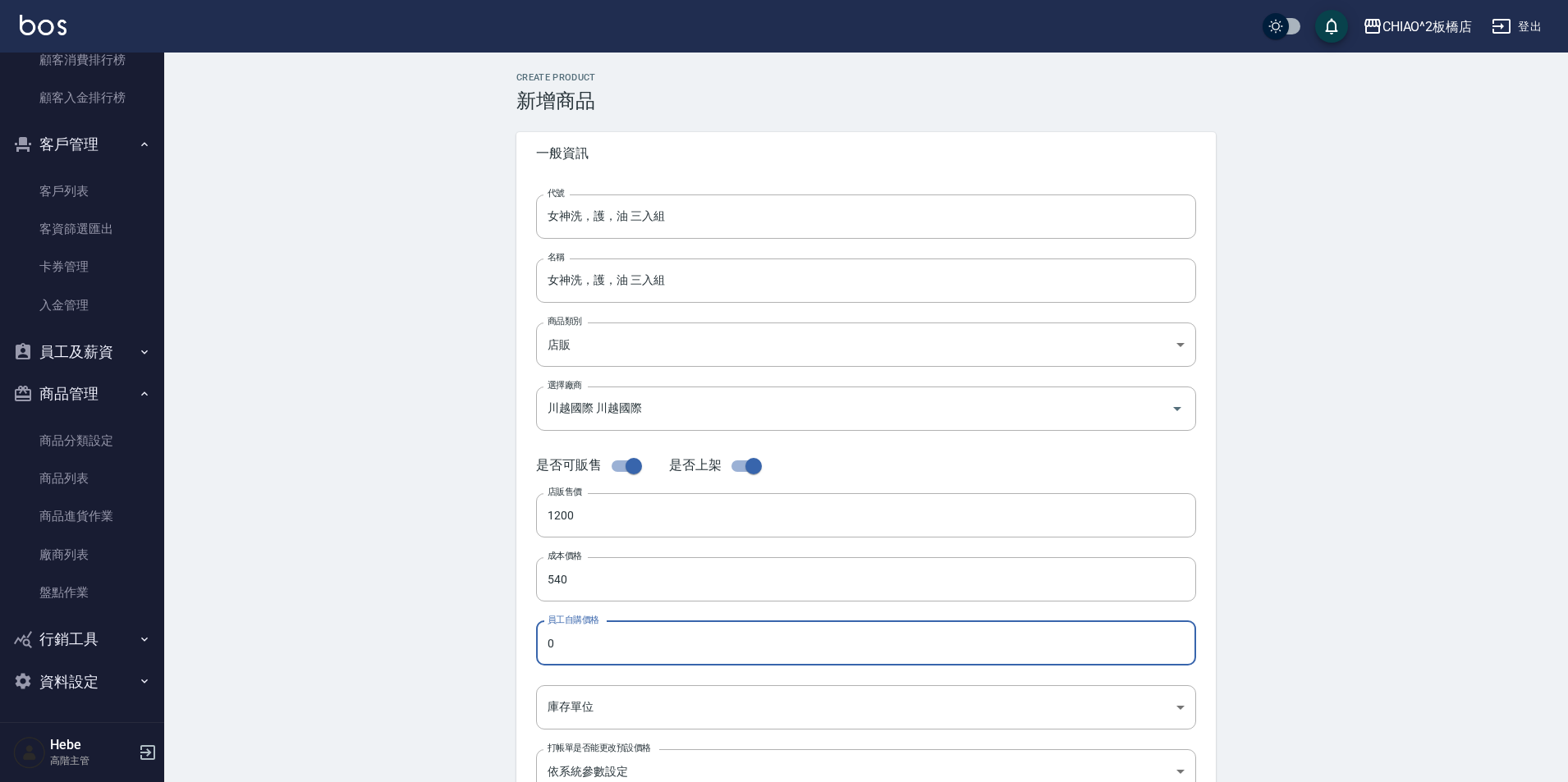
click at [623, 652] on input "0" at bounding box center [866, 643] width 660 height 44
type input "540"
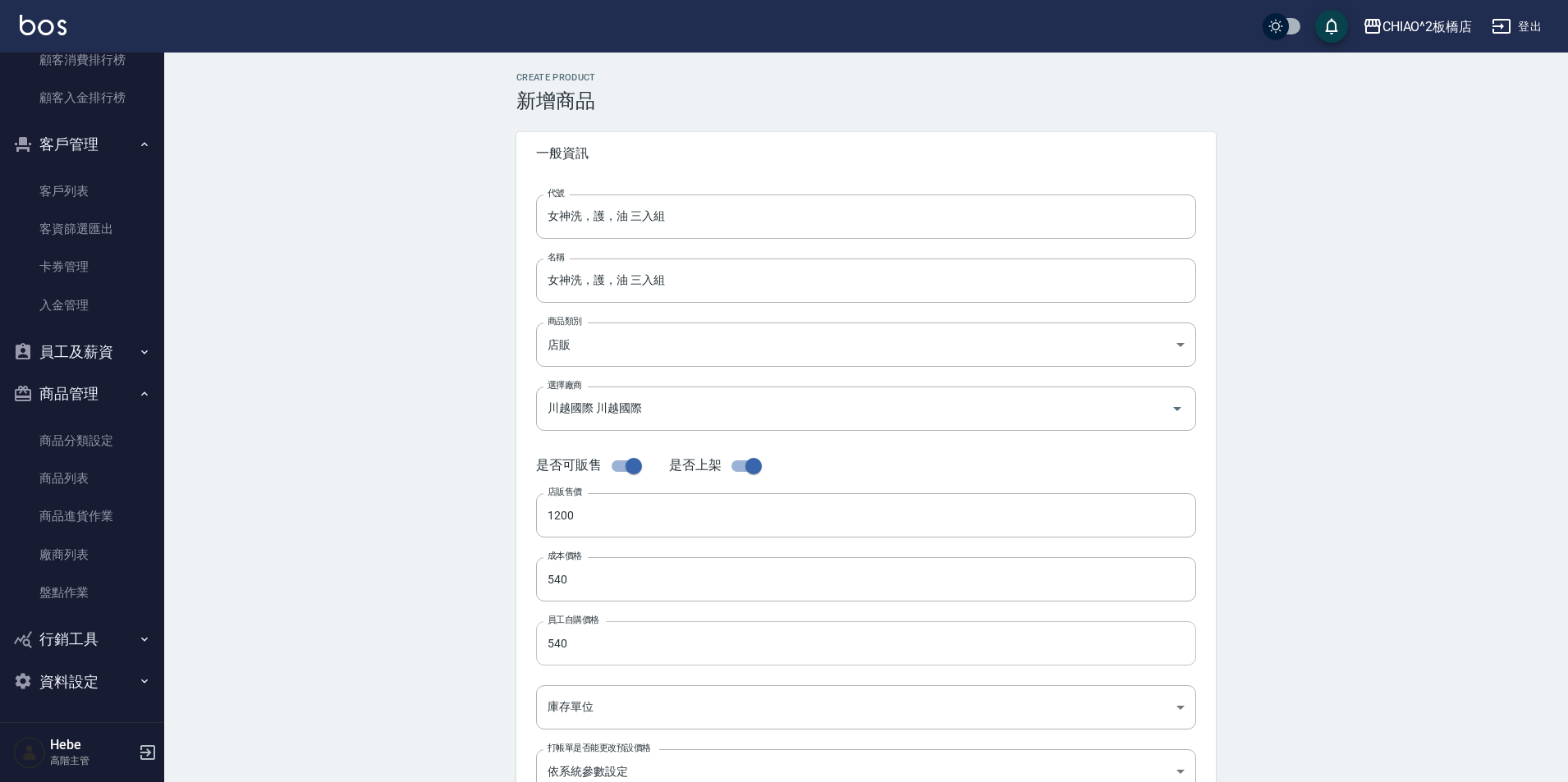
scroll to position [246, 0]
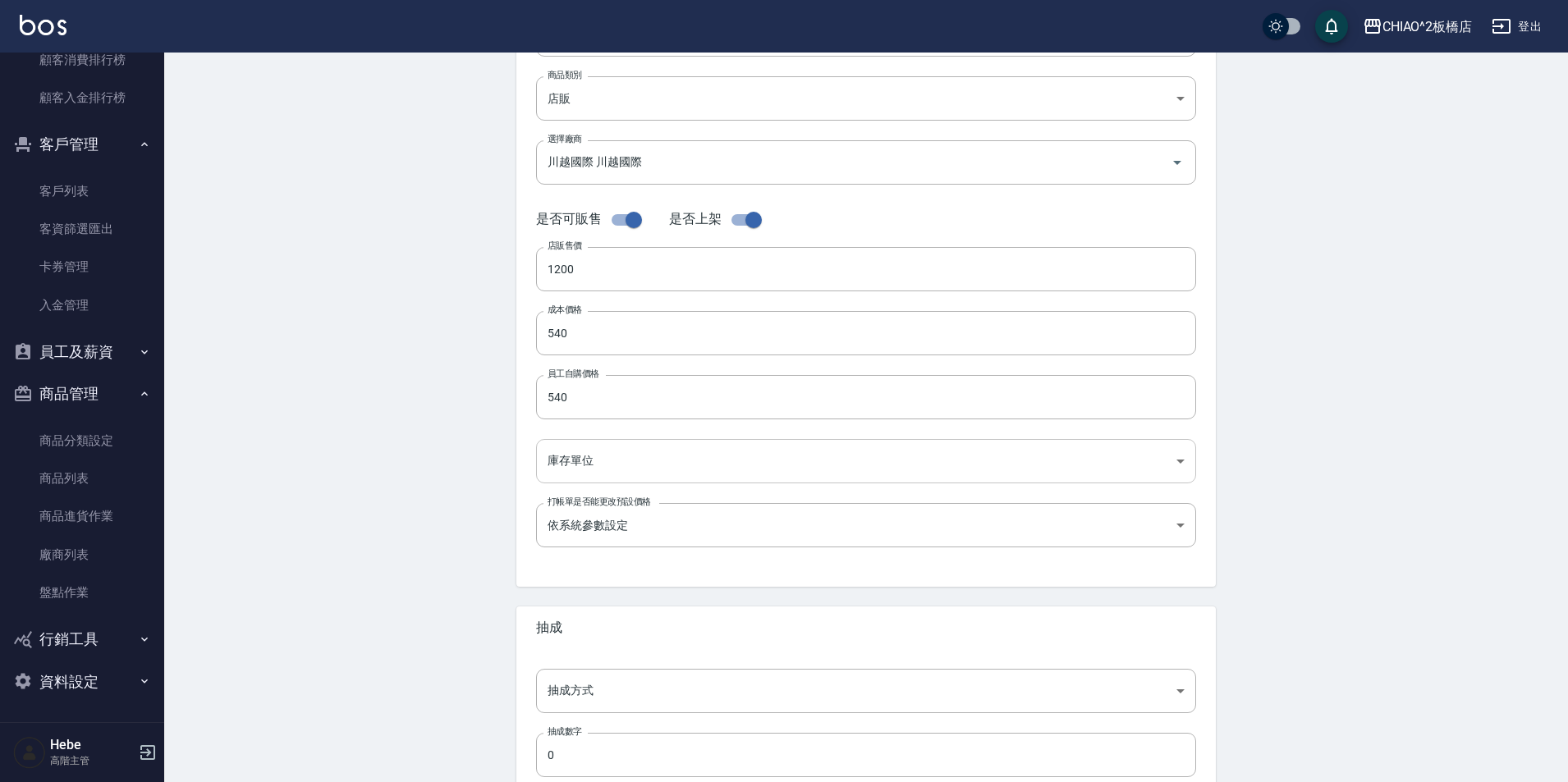
click at [644, 463] on body "CHIAO^2板橋店 登出 櫃檯作業 打帳單 帳單列表 掛單列表 座位開單 營業儀表板 現金收支登錄 高階收支登錄 材料自購登錄 每日結帳 排班表 現場電腦打…" at bounding box center [784, 320] width 1568 height 1133
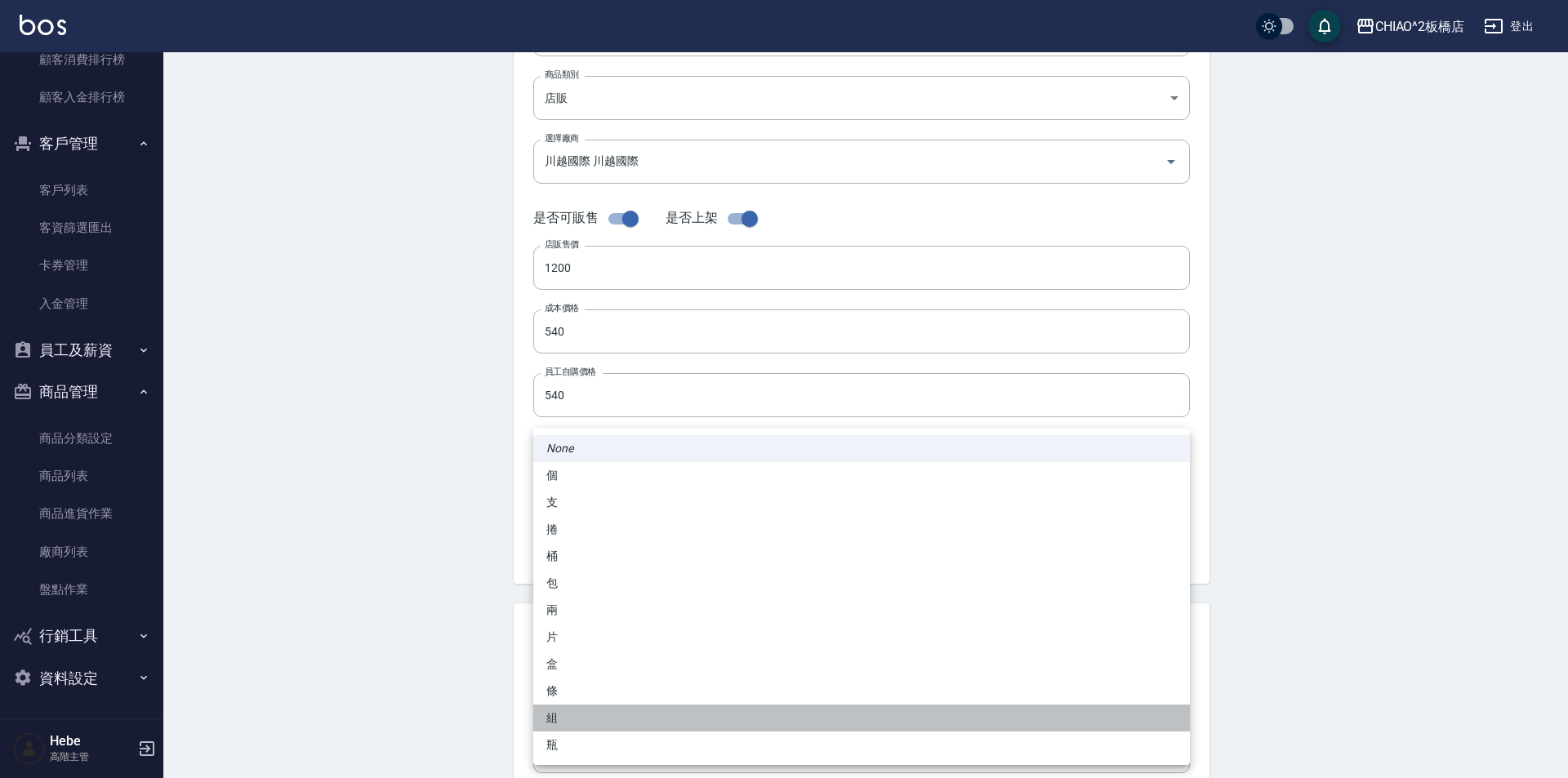
click at [591, 723] on li "組" at bounding box center [861, 718] width 657 height 27
type input "組"
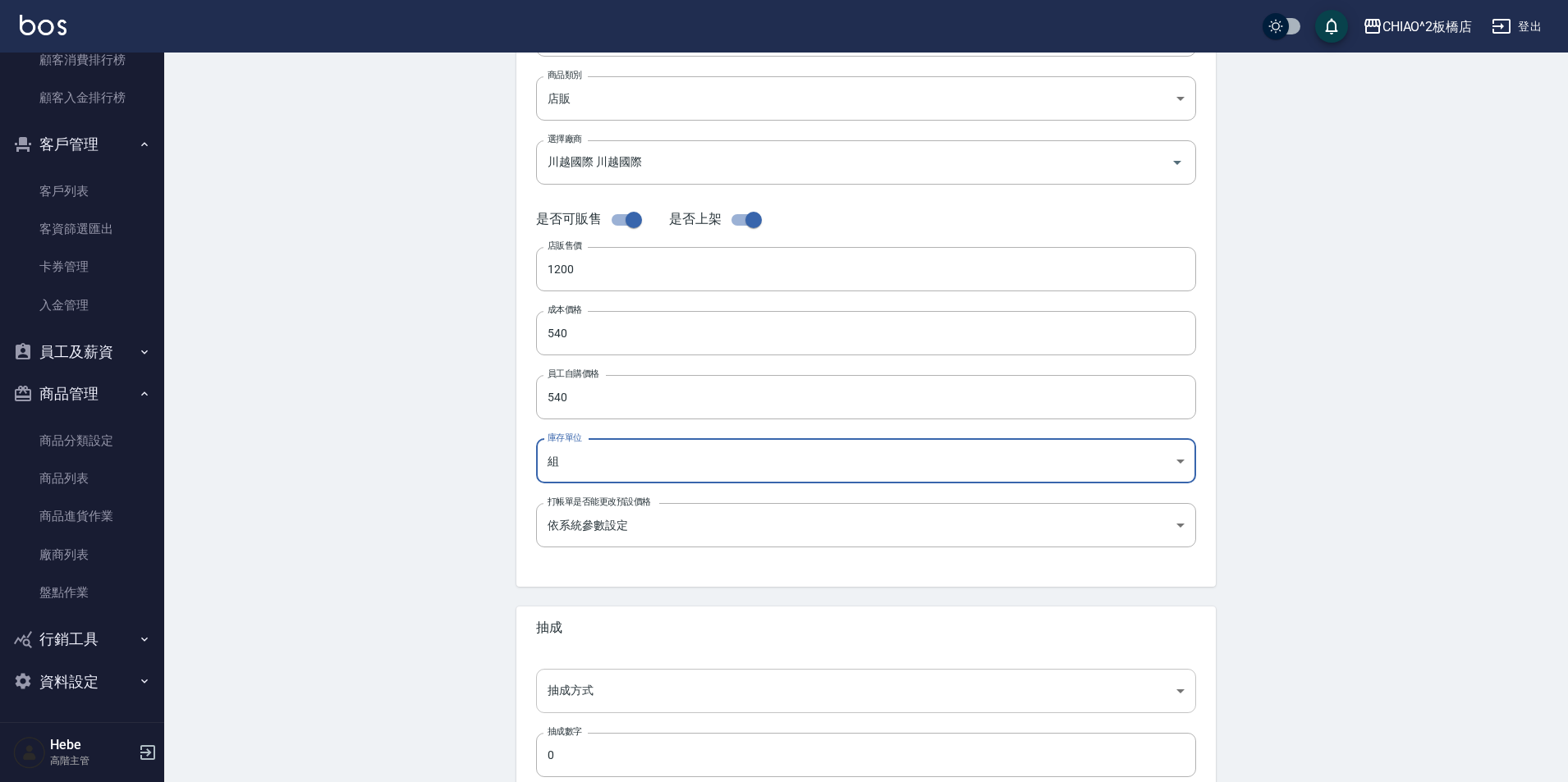
click at [661, 691] on body "CHIAO^2板橋店 登出 櫃檯作業 打帳單 帳單列表 掛單列表 座位開單 營業儀表板 現金收支登錄 高階收支登錄 材料自購登錄 每日結帳 排班表 現場電腦打…" at bounding box center [784, 320] width 1568 height 1133
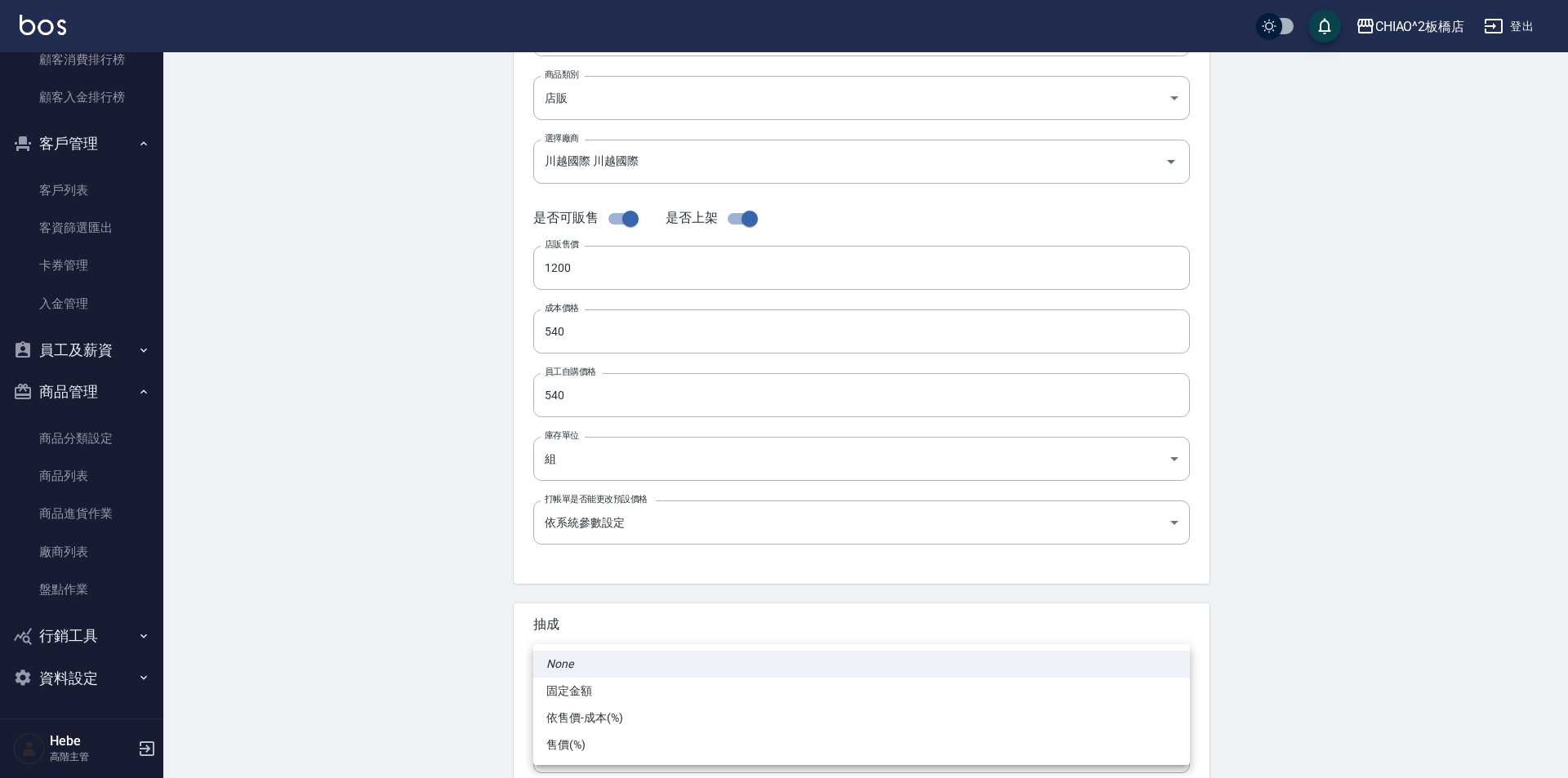
click at [644, 714] on li "依售價-成本(%)" at bounding box center [861, 718] width 657 height 27
type input "byCost"
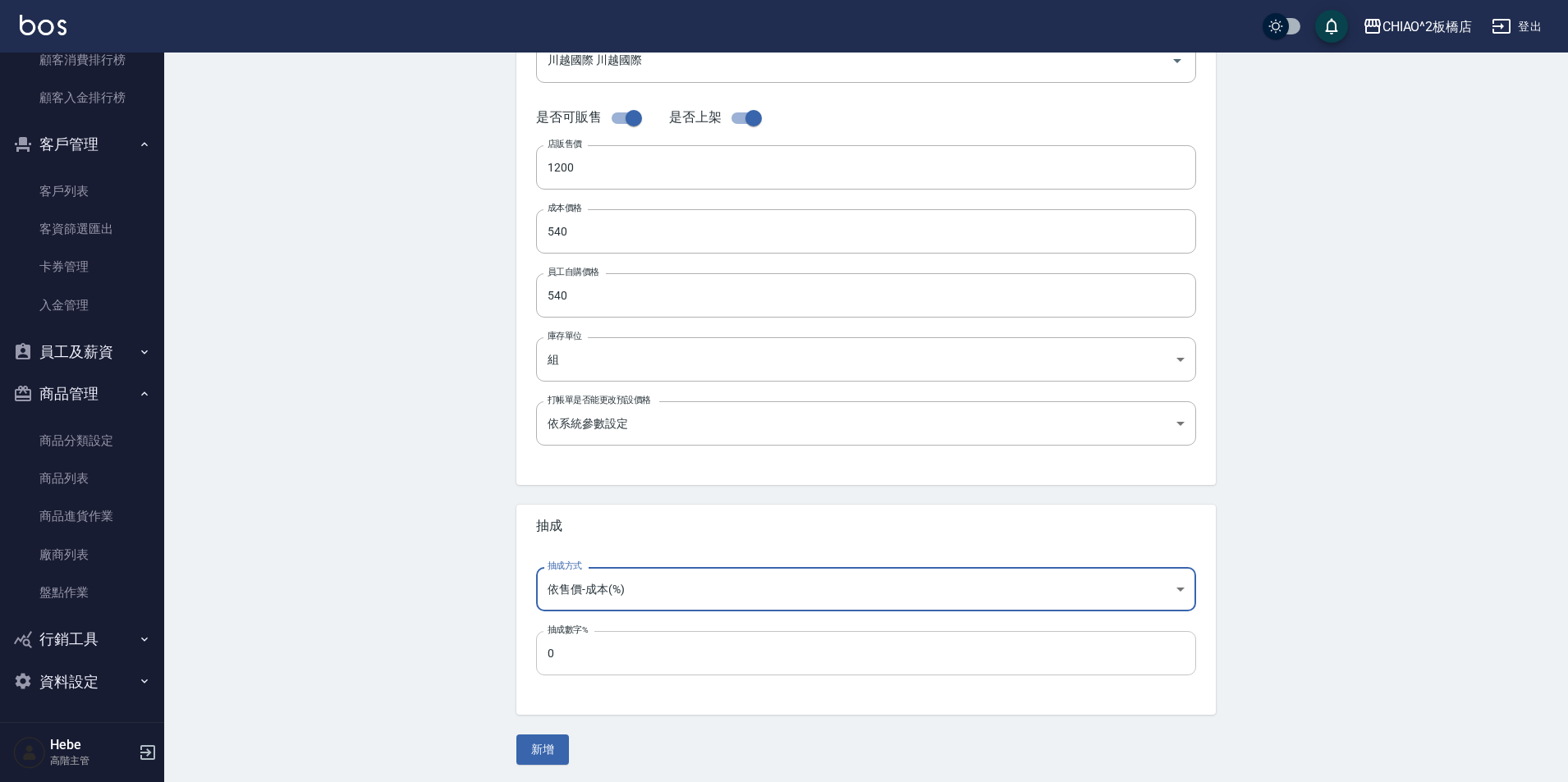
scroll to position [351, 0]
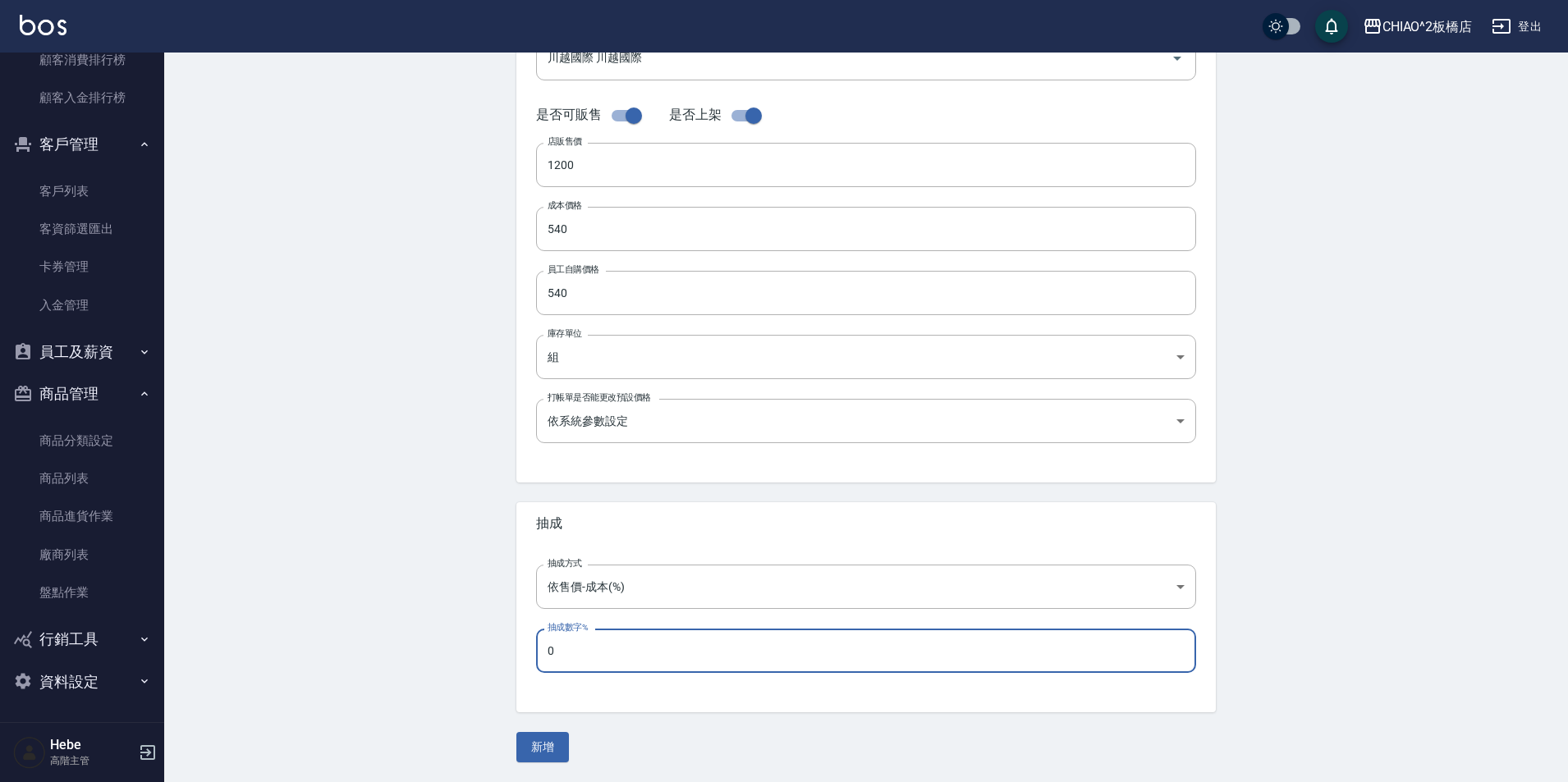
click at [627, 647] on input "0" at bounding box center [866, 651] width 660 height 44
type input "70"
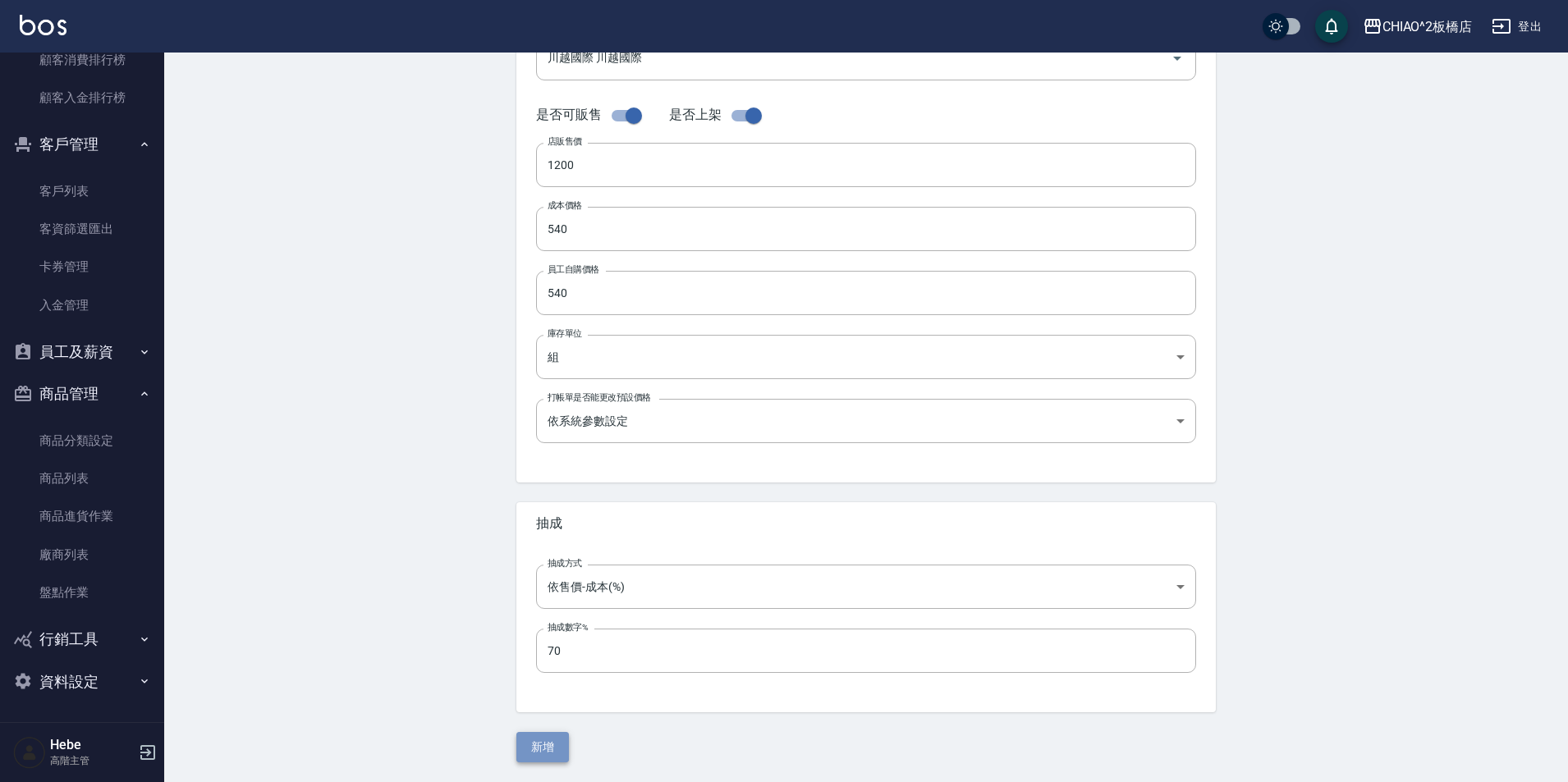
click at [550, 752] on button "新增" at bounding box center [543, 747] width 53 height 30
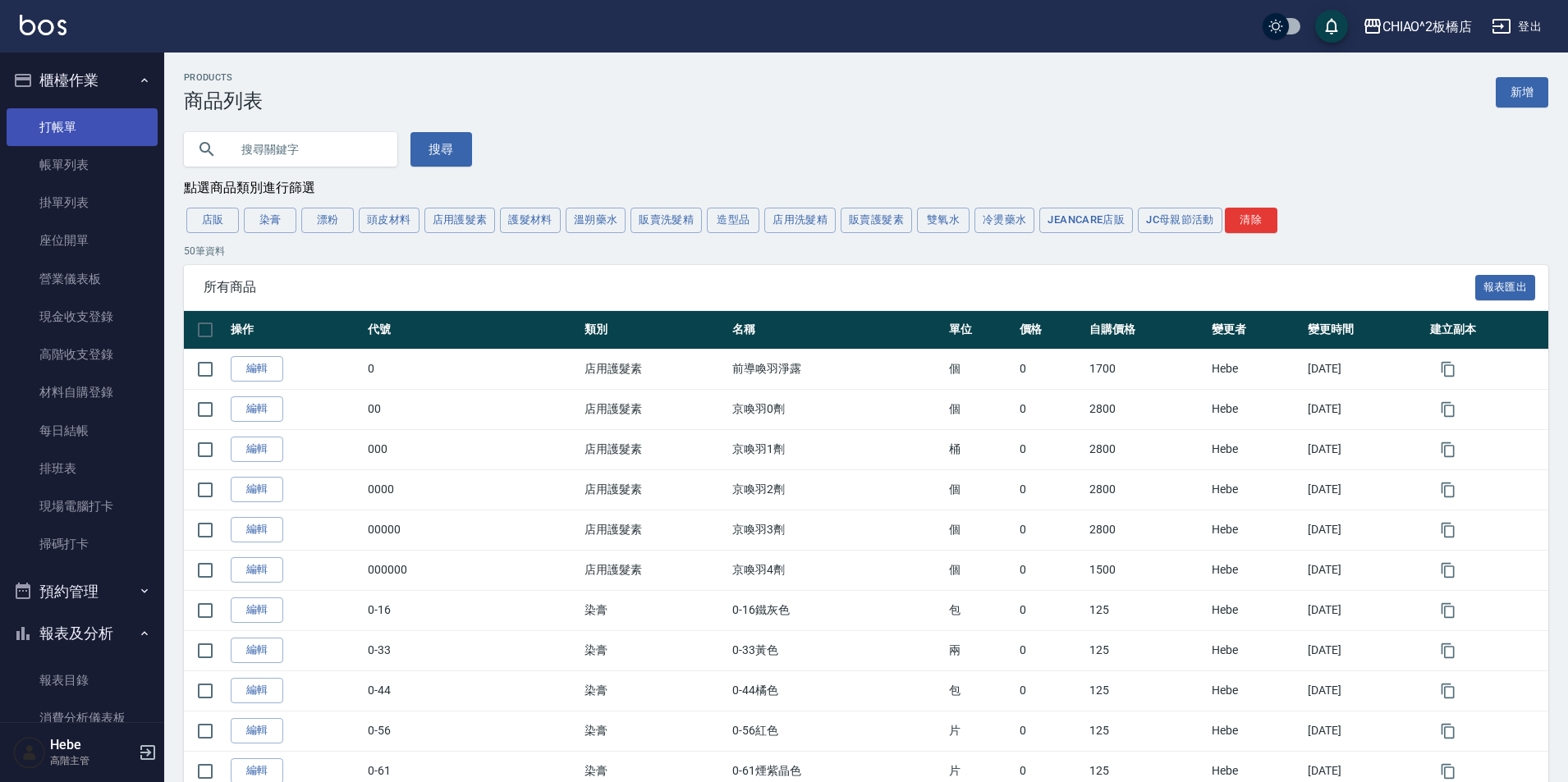
click at [66, 130] on link "打帳單" at bounding box center [82, 127] width 151 height 38
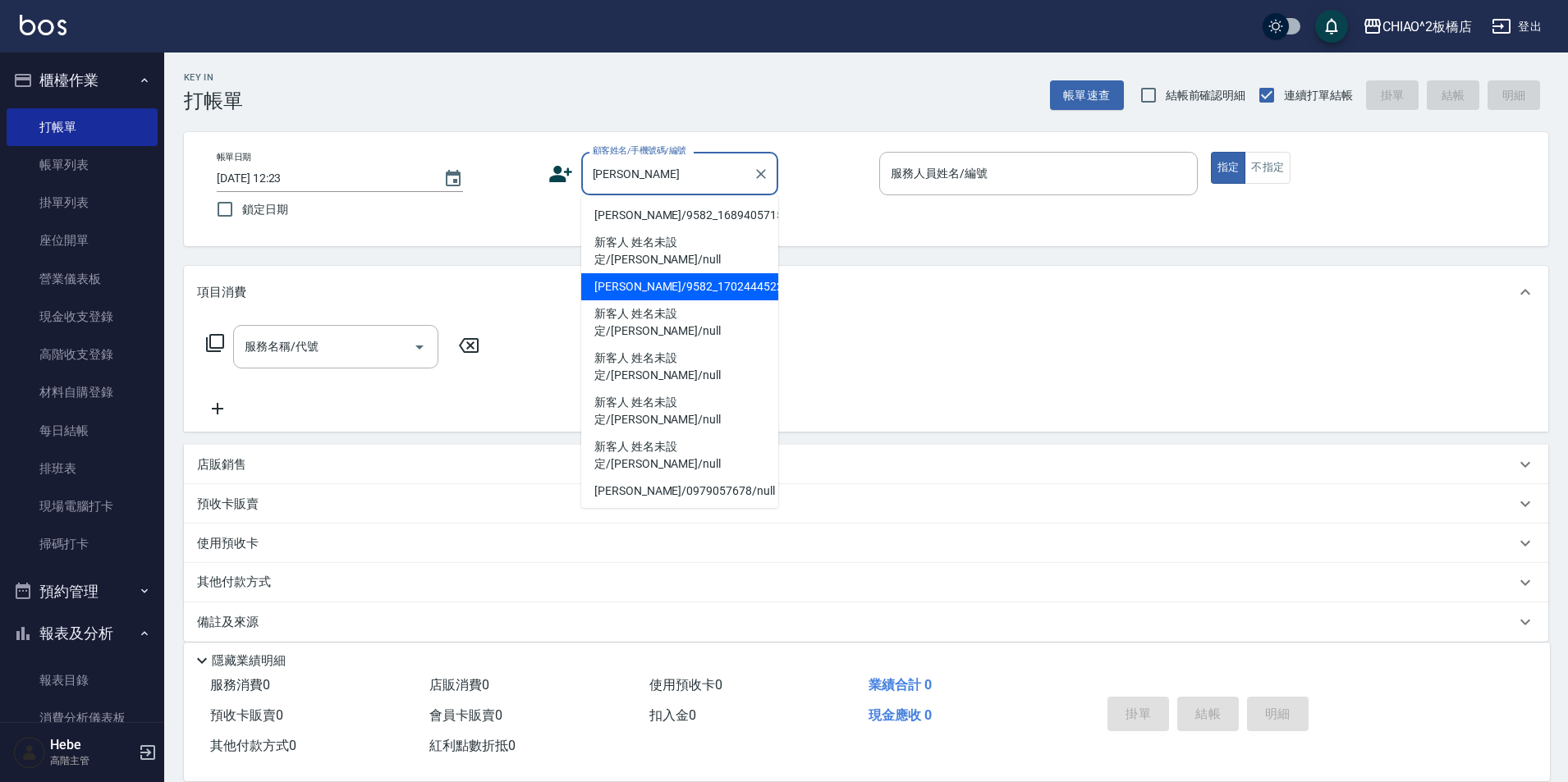
click at [715, 291] on li "[PERSON_NAME]/9582_1702444522/null" at bounding box center [680, 286] width 197 height 27
type input "[PERSON_NAME]/9582_1702444522/null"
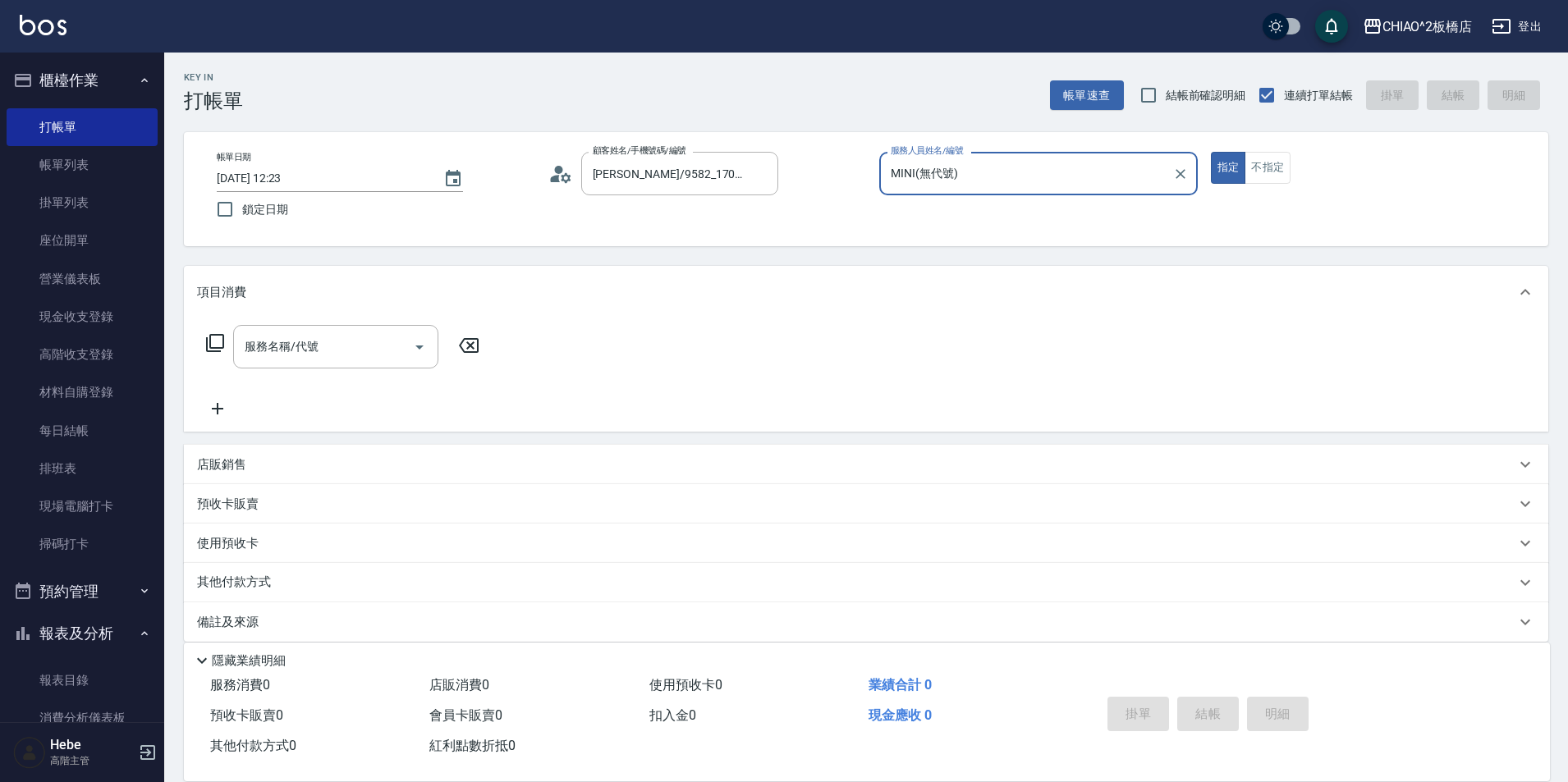
type input "MINI(無代號)"
click at [372, 359] on input "服務名稱/代號" at bounding box center [323, 346] width 166 height 29
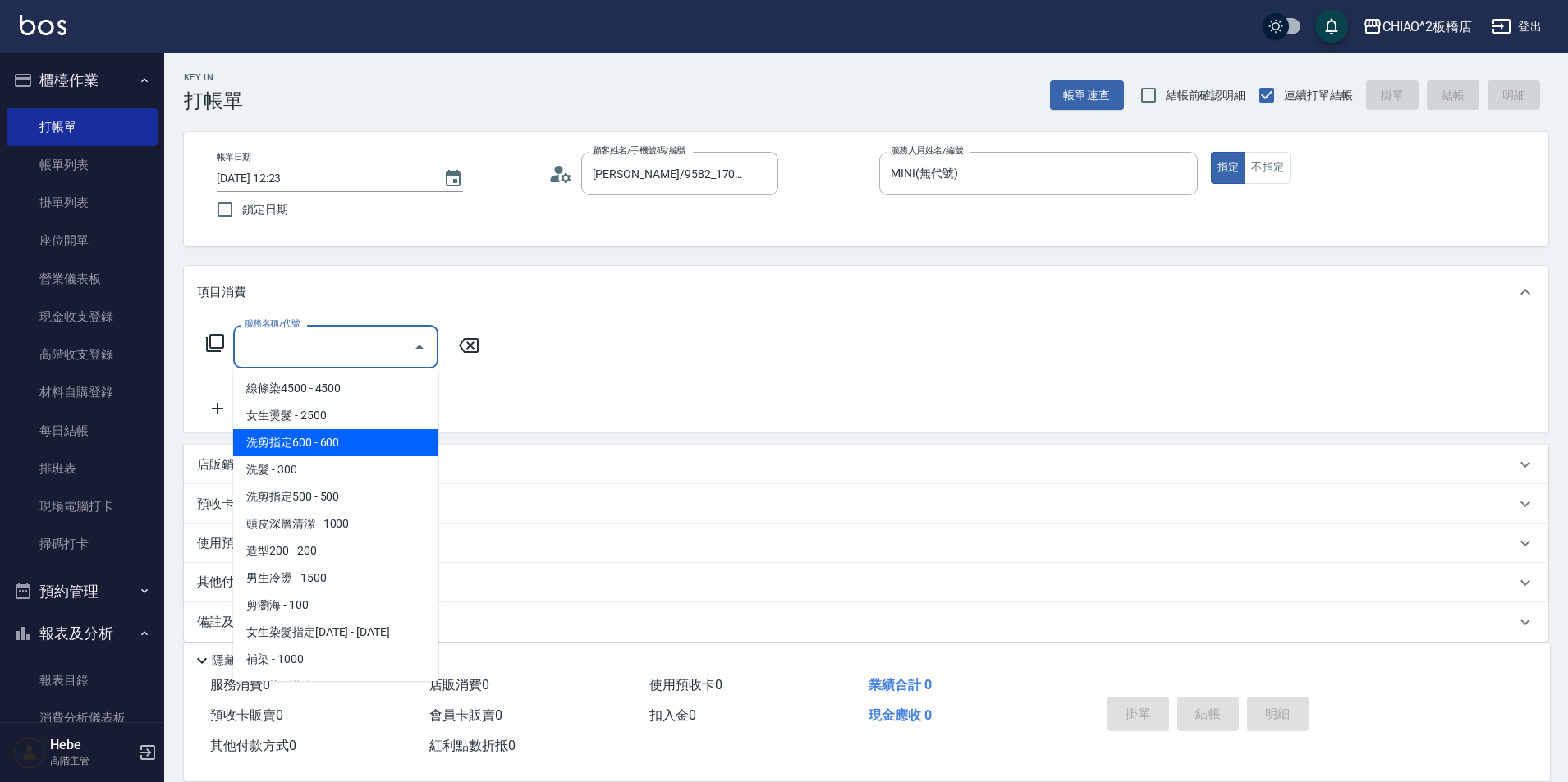
click at [371, 441] on span "洗剪指定600 - 600" at bounding box center [336, 442] width 206 height 27
type input "洗剪指定600(96678)"
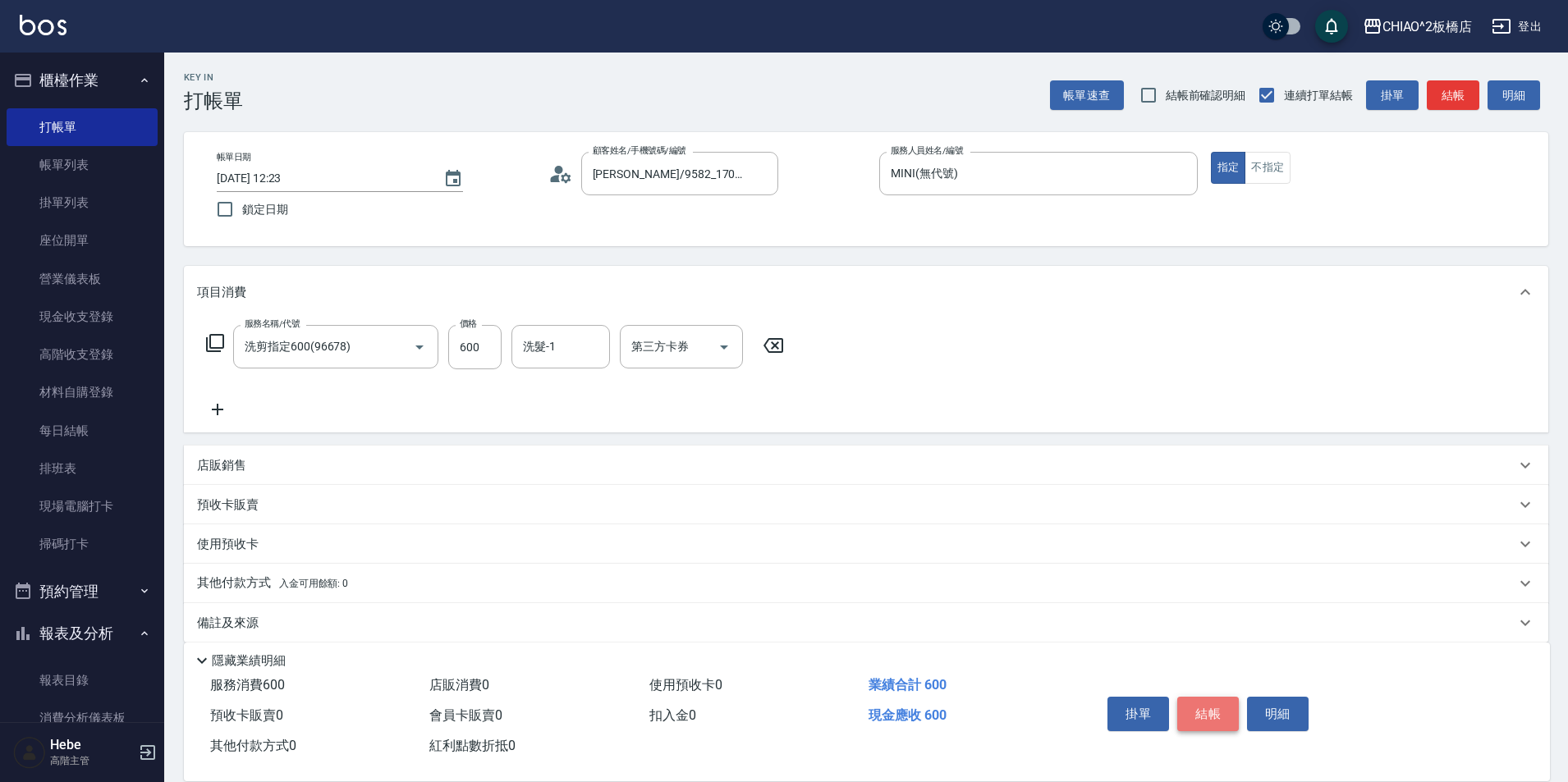
click at [1228, 706] on button "結帳" at bounding box center [1207, 715] width 61 height 35
